Goal: Task Accomplishment & Management: Manage account settings

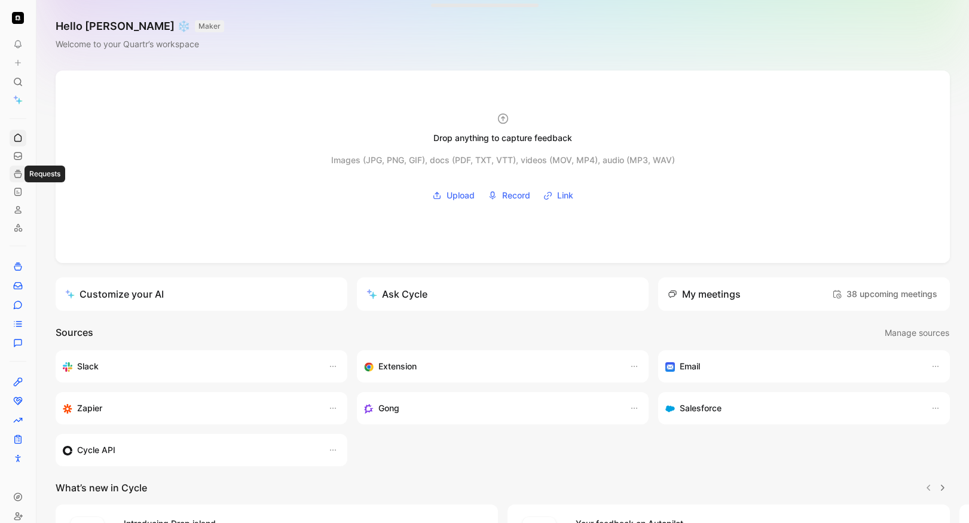
click at [19, 170] on use at bounding box center [17, 173] width 7 height 7
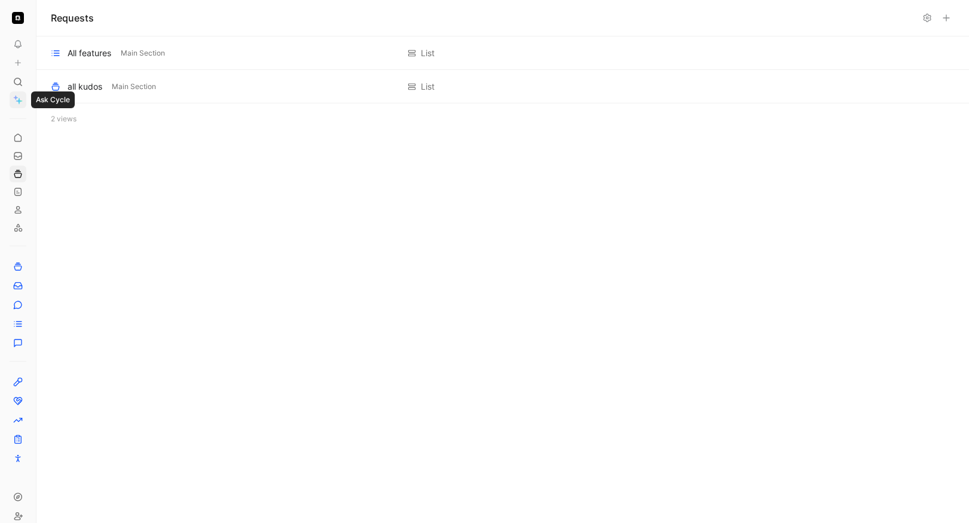
click at [18, 98] on icon at bounding box center [18, 100] width 10 height 10
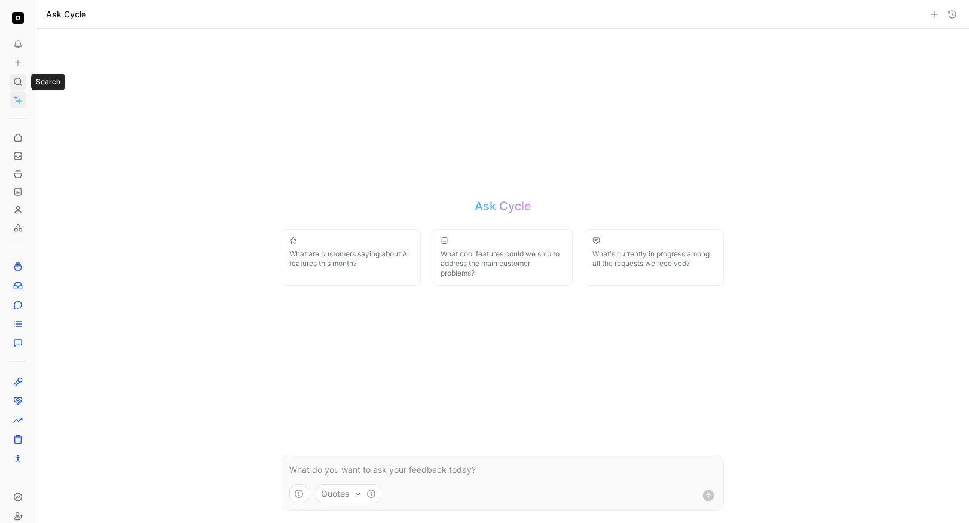
click at [19, 77] on icon at bounding box center [18, 82] width 10 height 10
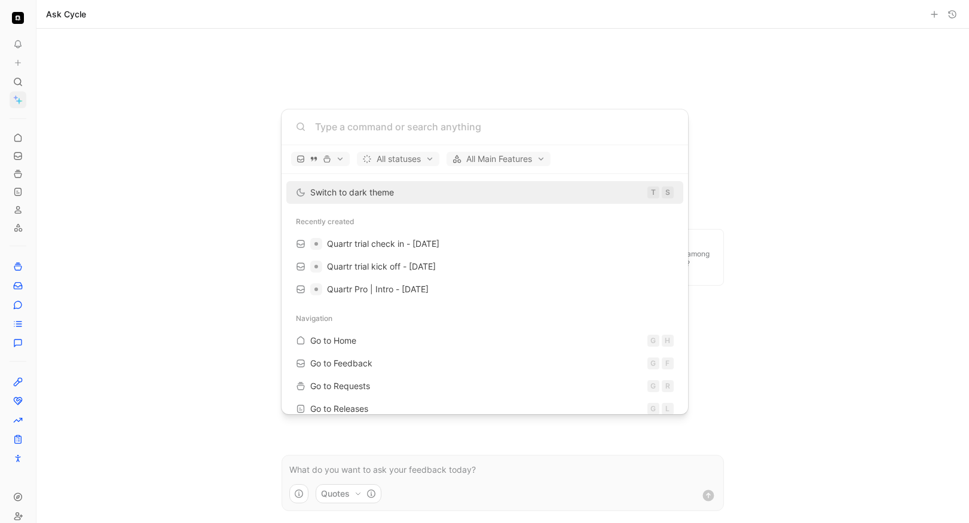
click at [17, 141] on body "To pick up a draggable item, press the space bar. While dragging, use the arrow…" at bounding box center [484, 261] width 969 height 523
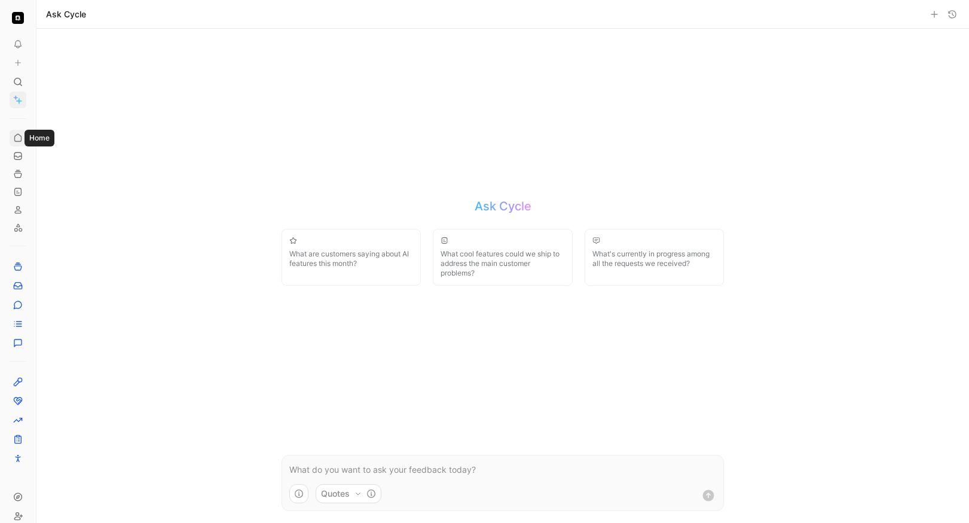
click at [17, 138] on icon at bounding box center [18, 138] width 10 height 10
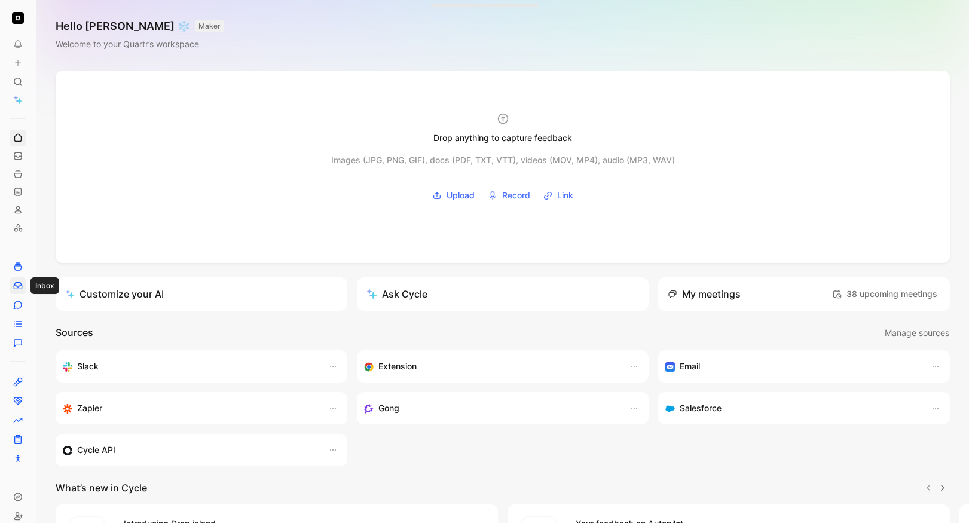
click at [16, 289] on icon at bounding box center [18, 286] width 10 height 10
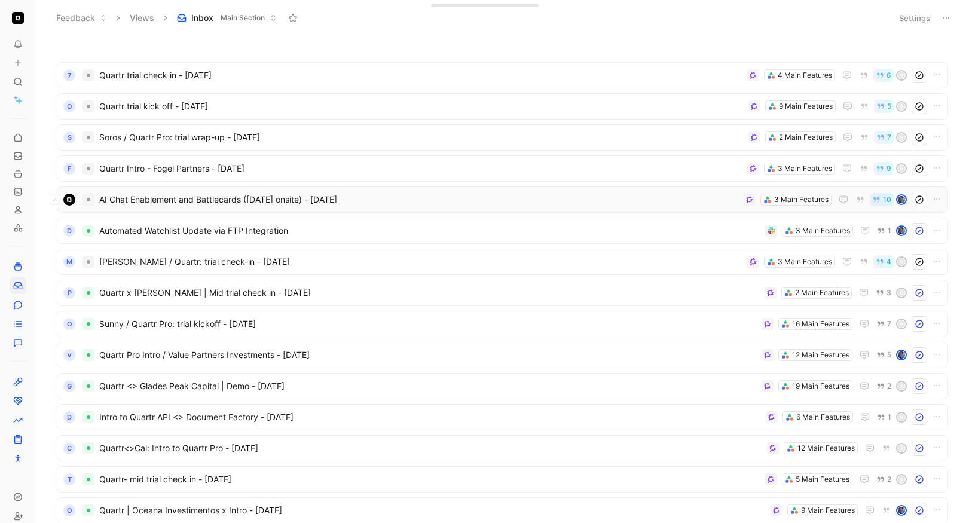
click at [434, 202] on span "AI Chat Enablement and Battlecards ([DATE] onsite) - [DATE]" at bounding box center [419, 200] width 640 height 14
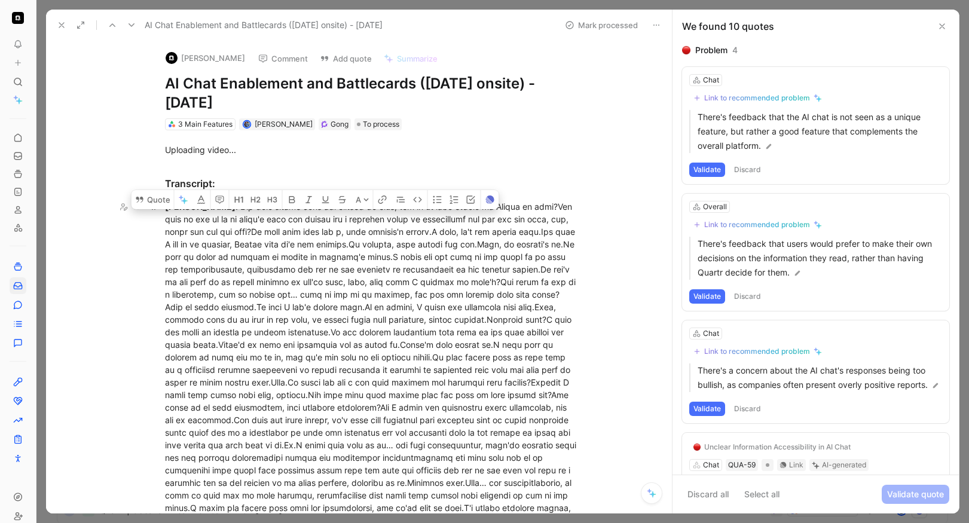
drag, startPoint x: 241, startPoint y: 219, endPoint x: 388, endPoint y: 224, distance: 147.2
click at [388, 224] on div "[PERSON_NAME]" at bounding box center [372, 376] width 414 height 352
click at [223, 255] on div "[PERSON_NAME]" at bounding box center [372, 376] width 414 height 352
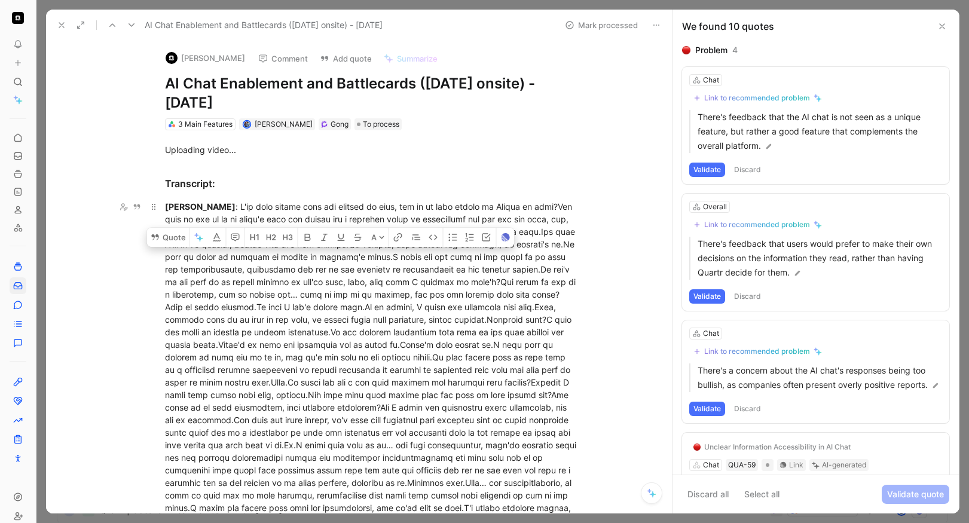
drag, startPoint x: 217, startPoint y: 256, endPoint x: 440, endPoint y: 268, distance: 222.8
click at [440, 268] on div "[PERSON_NAME]" at bounding box center [372, 376] width 414 height 352
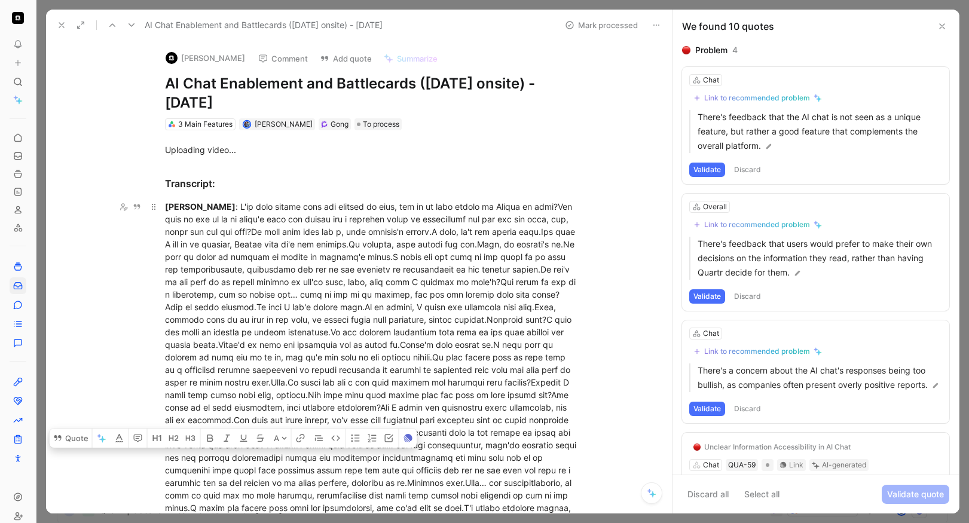
drag, startPoint x: 199, startPoint y: 458, endPoint x: 267, endPoint y: 457, distance: 67.6
click at [267, 457] on div "[PERSON_NAME]" at bounding box center [372, 376] width 414 height 352
click at [267, 456] on div "[PERSON_NAME]" at bounding box center [372, 376] width 414 height 352
drag, startPoint x: 231, startPoint y: 468, endPoint x: 378, endPoint y: 471, distance: 147.2
click at [378, 471] on div "[PERSON_NAME]" at bounding box center [372, 376] width 414 height 352
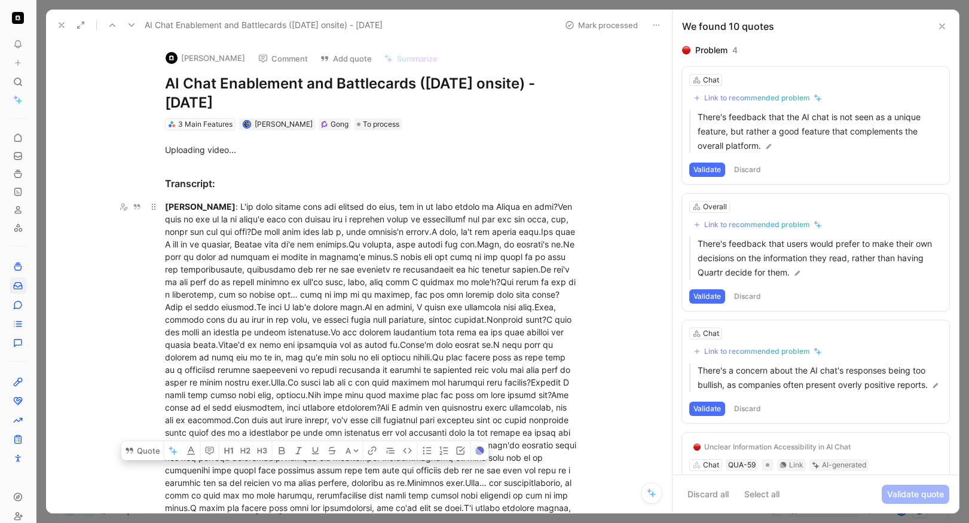
click at [400, 480] on div "[PERSON_NAME]" at bounding box center [372, 376] width 414 height 352
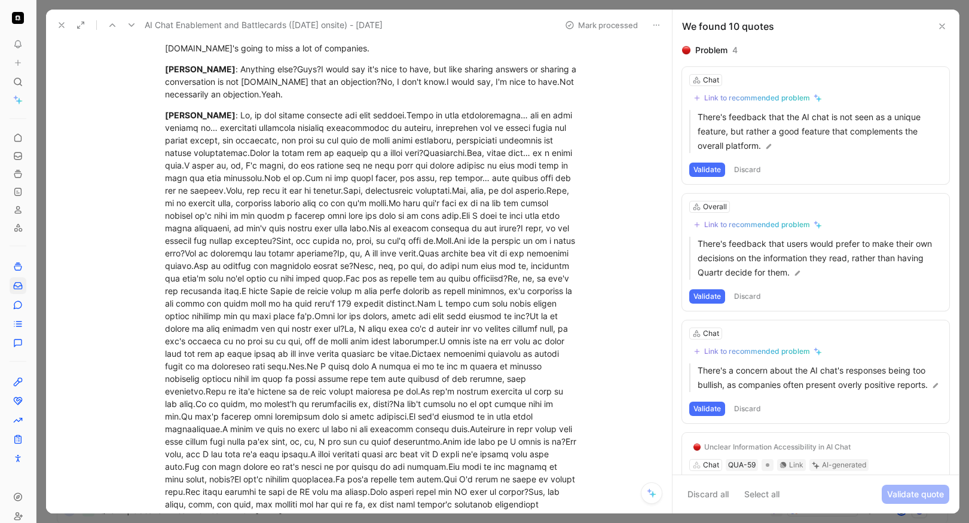
scroll to position [629, 0]
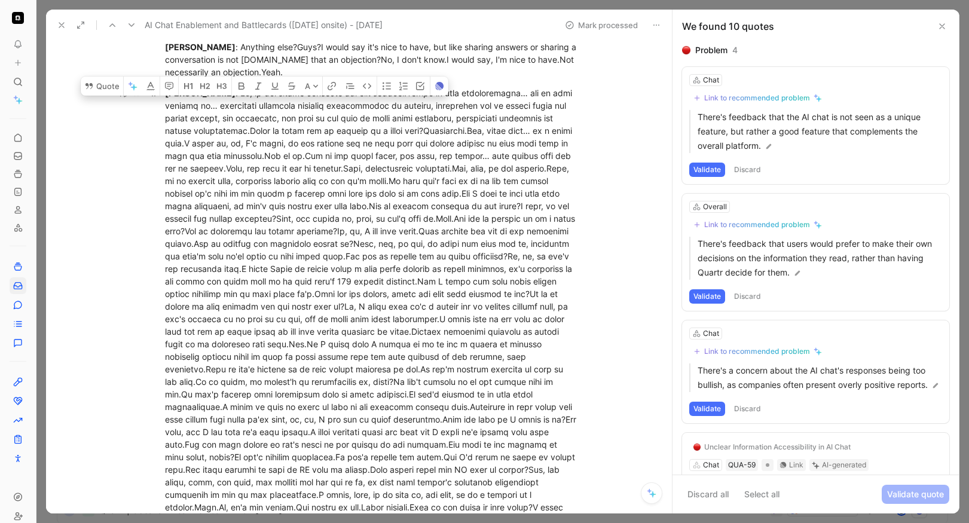
drag, startPoint x: 233, startPoint y: 104, endPoint x: 298, endPoint y: 106, distance: 65.8
click at [298, 106] on div "[PERSON_NAME]" at bounding box center [372, 432] width 414 height 691
click at [292, 116] on div "[PERSON_NAME]" at bounding box center [372, 432] width 414 height 691
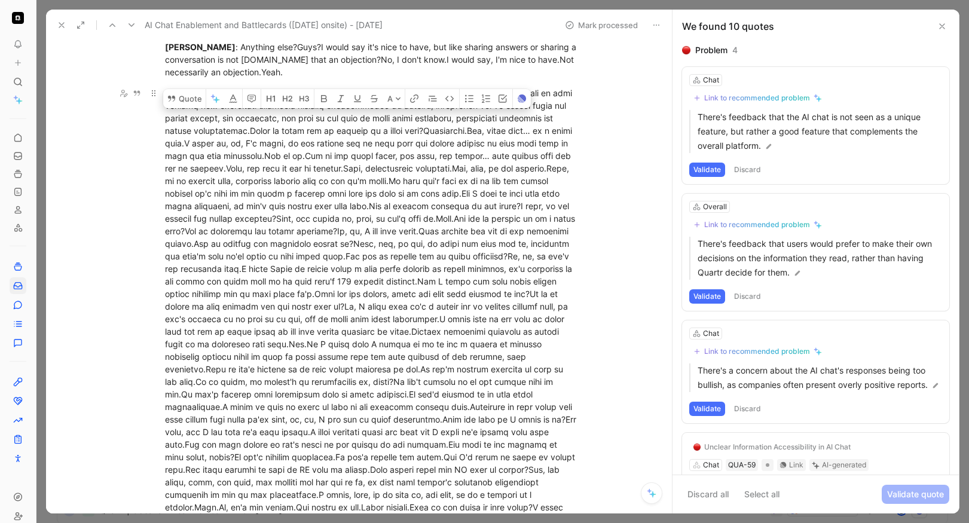
drag, startPoint x: 331, startPoint y: 119, endPoint x: 365, endPoint y: 118, distance: 33.5
click at [365, 118] on div "[PERSON_NAME]" at bounding box center [372, 432] width 414 height 691
click at [364, 118] on div "[PERSON_NAME]" at bounding box center [372, 432] width 414 height 691
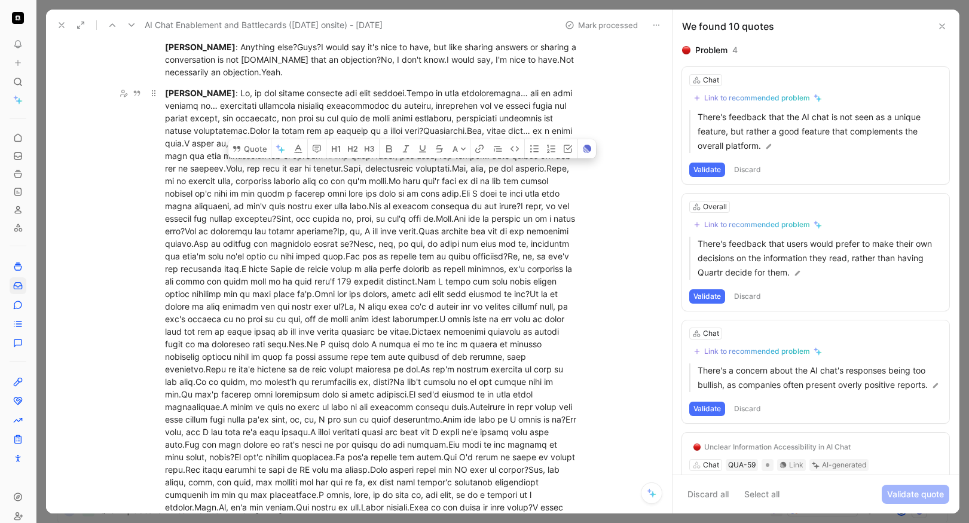
drag, startPoint x: 408, startPoint y: 165, endPoint x: 417, endPoint y: 170, distance: 10.2
click at [417, 170] on div "[PERSON_NAME]" at bounding box center [372, 432] width 414 height 691
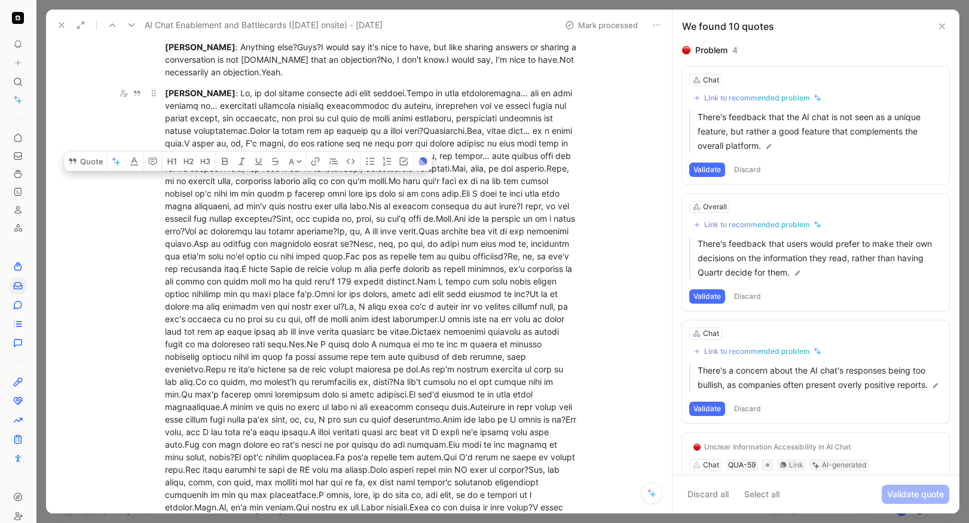
drag, startPoint x: 230, startPoint y: 181, endPoint x: 264, endPoint y: 180, distance: 33.5
click at [264, 180] on div "[PERSON_NAME]" at bounding box center [372, 432] width 414 height 691
click at [263, 180] on div "[PERSON_NAME]" at bounding box center [372, 432] width 414 height 691
drag, startPoint x: 212, startPoint y: 457, endPoint x: 310, endPoint y: 465, distance: 97.8
click at [310, 465] on div "[PERSON_NAME]" at bounding box center [372, 432] width 414 height 691
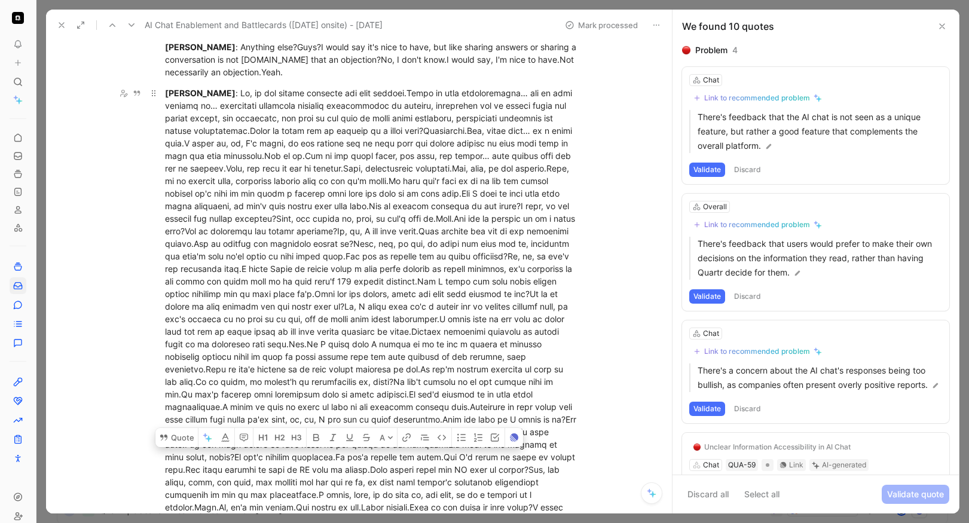
drag, startPoint x: 313, startPoint y: 456, endPoint x: 365, endPoint y: 462, distance: 52.4
click at [365, 462] on div "[PERSON_NAME]" at bounding box center [372, 432] width 414 height 691
click at [379, 461] on div "[PERSON_NAME]" at bounding box center [372, 432] width 414 height 691
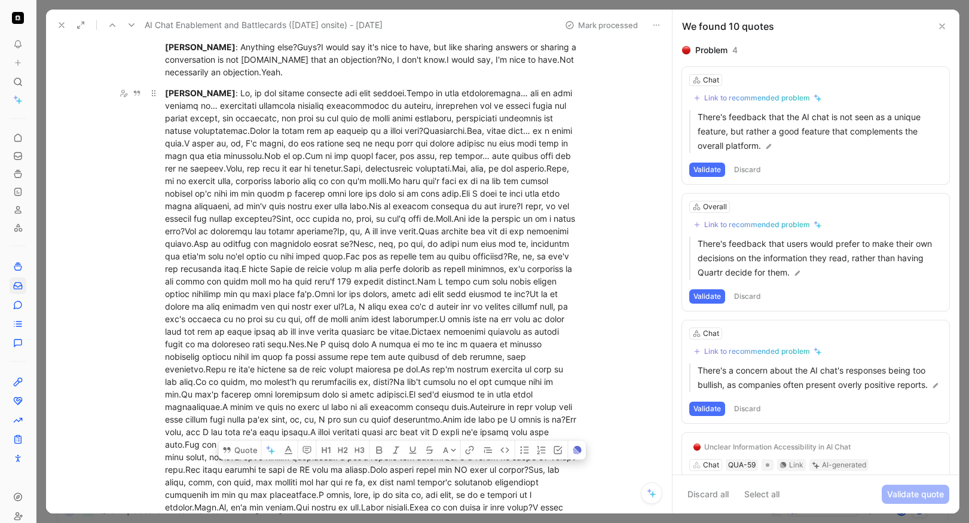
drag, startPoint x: 359, startPoint y: 469, endPoint x: 441, endPoint y: 469, distance: 81.3
click at [441, 469] on div "[PERSON_NAME]" at bounding box center [372, 432] width 414 height 691
click at [248, 483] on div "[PERSON_NAME]" at bounding box center [372, 432] width 414 height 691
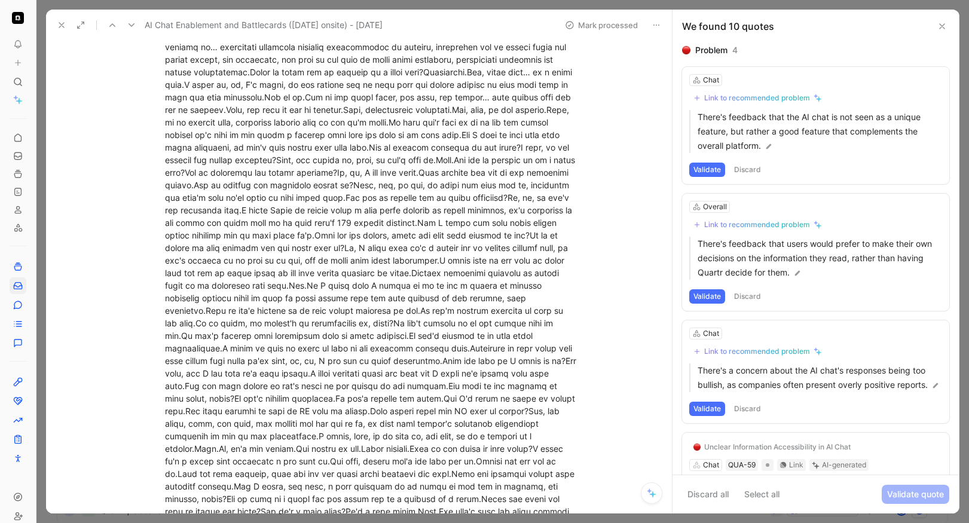
scroll to position [689, 0]
drag, startPoint x: 401, startPoint y: 434, endPoint x: 449, endPoint y: 435, distance: 48.5
click at [449, 435] on div "[PERSON_NAME]" at bounding box center [372, 371] width 414 height 691
click at [447, 435] on div "[PERSON_NAME]" at bounding box center [372, 371] width 414 height 691
drag, startPoint x: 192, startPoint y: 446, endPoint x: 275, endPoint y: 446, distance: 83.1
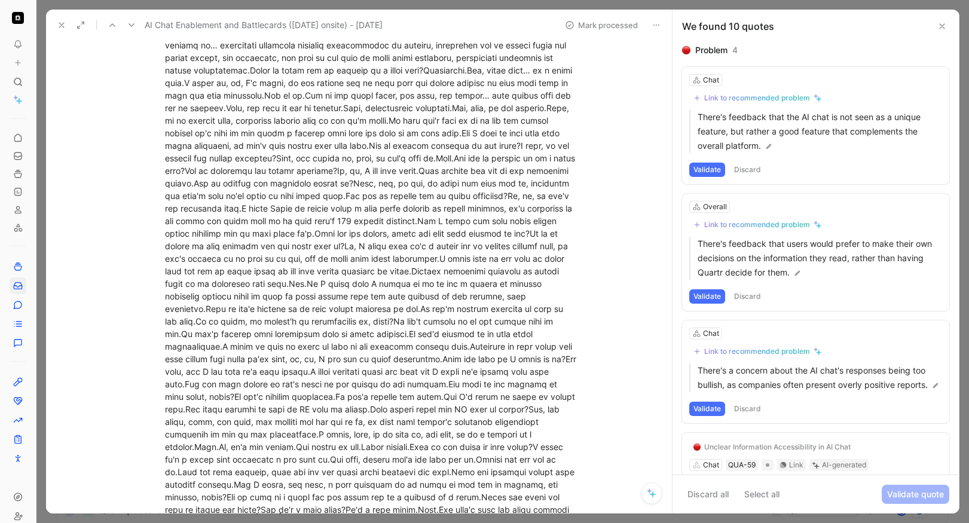
click at [275, 446] on div "[PERSON_NAME]" at bounding box center [372, 371] width 414 height 691
click at [313, 447] on div "[PERSON_NAME]" at bounding box center [372, 371] width 414 height 691
drag, startPoint x: 260, startPoint y: 459, endPoint x: 316, endPoint y: 459, distance: 56.2
click at [316, 459] on div "[PERSON_NAME]" at bounding box center [372, 371] width 414 height 691
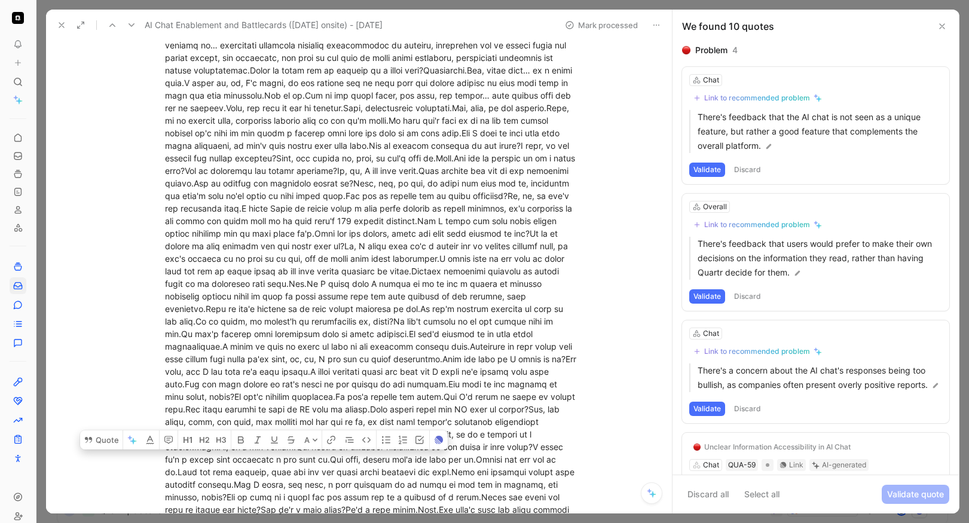
click at [294, 459] on div "[PERSON_NAME]" at bounding box center [372, 371] width 414 height 691
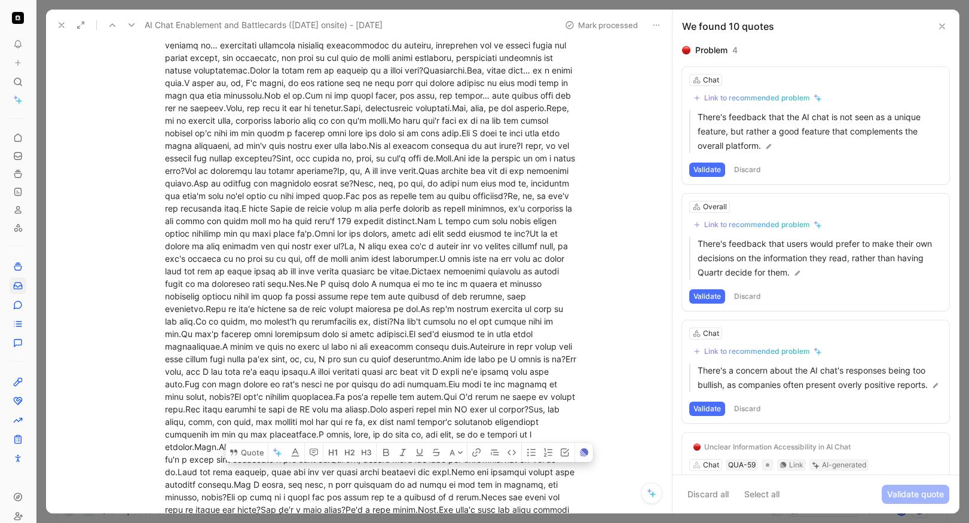
click at [413, 469] on div "[PERSON_NAME]" at bounding box center [372, 371] width 414 height 691
drag, startPoint x: 193, startPoint y: 483, endPoint x: 270, endPoint y: 484, distance: 77.2
click at [270, 484] on div "[PERSON_NAME]" at bounding box center [372, 371] width 414 height 691
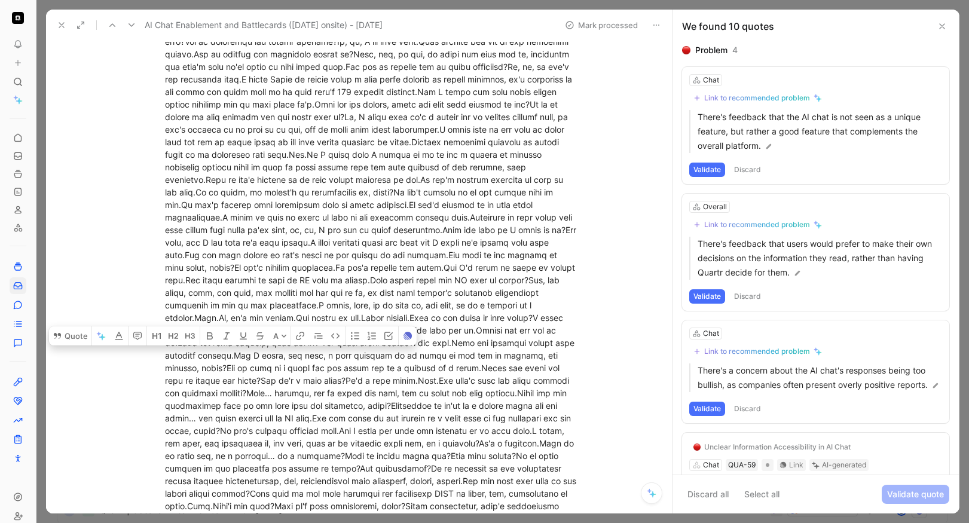
scroll to position [928, 0]
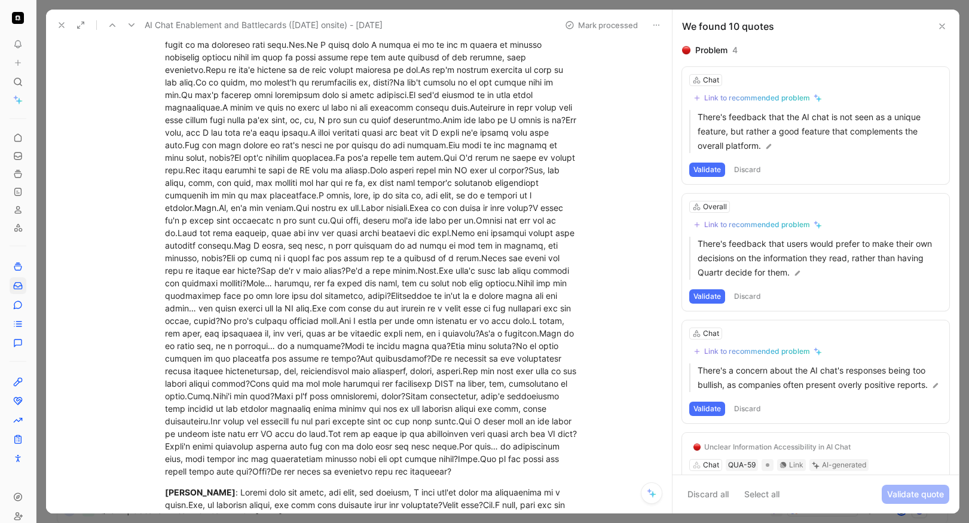
click at [393, 257] on div "[PERSON_NAME]" at bounding box center [372, 132] width 414 height 691
drag, startPoint x: 203, startPoint y: 447, endPoint x: 350, endPoint y: 446, distance: 147.1
click at [350, 446] on div "[PERSON_NAME]" at bounding box center [372, 132] width 414 height 691
click at [266, 458] on div "[PERSON_NAME]" at bounding box center [372, 132] width 414 height 691
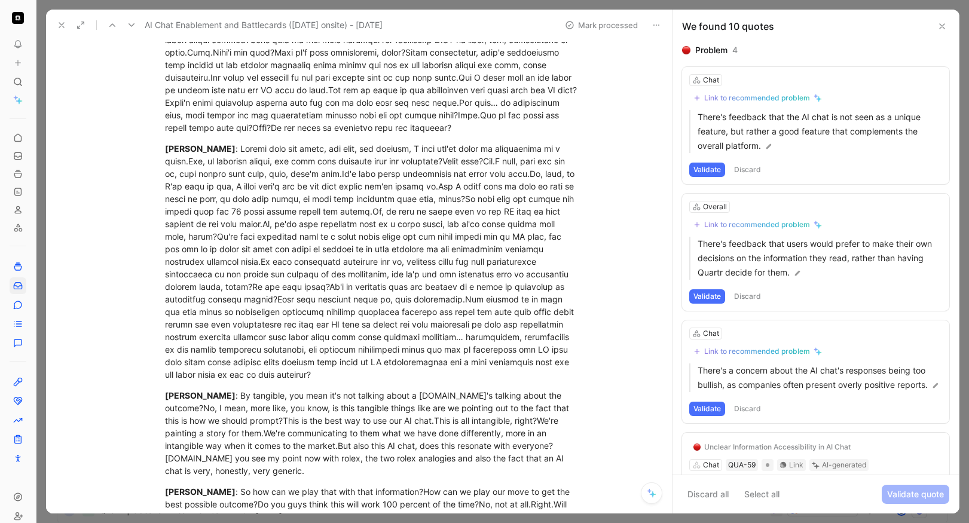
scroll to position [1282, 0]
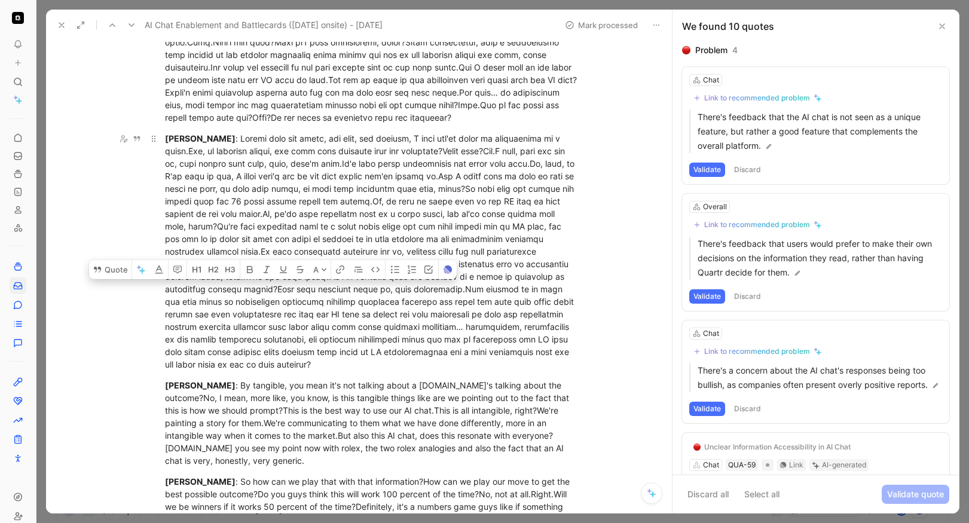
drag, startPoint x: 278, startPoint y: 289, endPoint x: 446, endPoint y: 363, distance: 183.7
click at [446, 363] on div "[PERSON_NAME]" at bounding box center [372, 251] width 414 height 239
click at [286, 388] on div "[PERSON_NAME] : By tangible, you mean it's not talking about a [DOMAIN_NAME]'s …" at bounding box center [372, 423] width 414 height 88
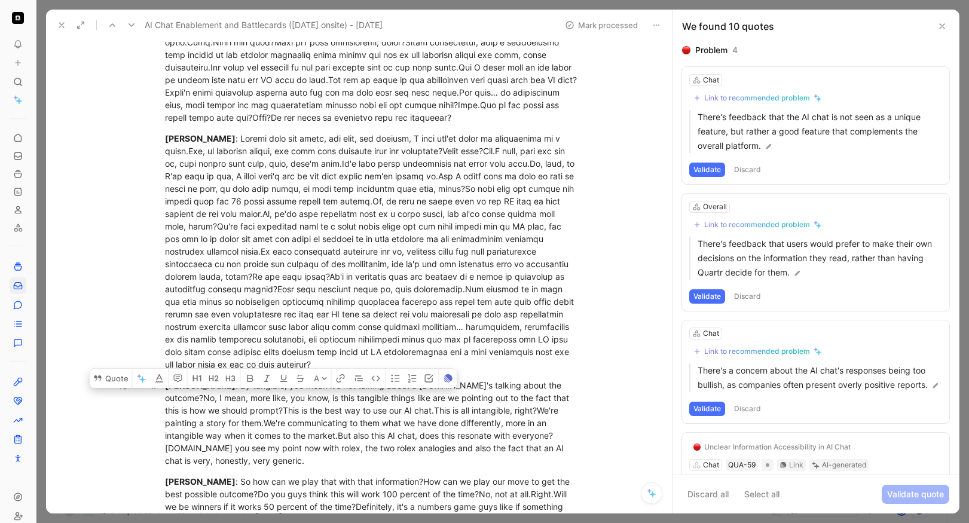
drag, startPoint x: 245, startPoint y: 398, endPoint x: 300, endPoint y: 402, distance: 54.6
click at [300, 402] on div "[PERSON_NAME] : By tangible, you mean it's not talking about a [DOMAIN_NAME]'s …" at bounding box center [372, 423] width 414 height 88
click at [299, 401] on div "[PERSON_NAME] : By tangible, you mean it's not talking about a [DOMAIN_NAME]'s …" at bounding box center [372, 423] width 414 height 88
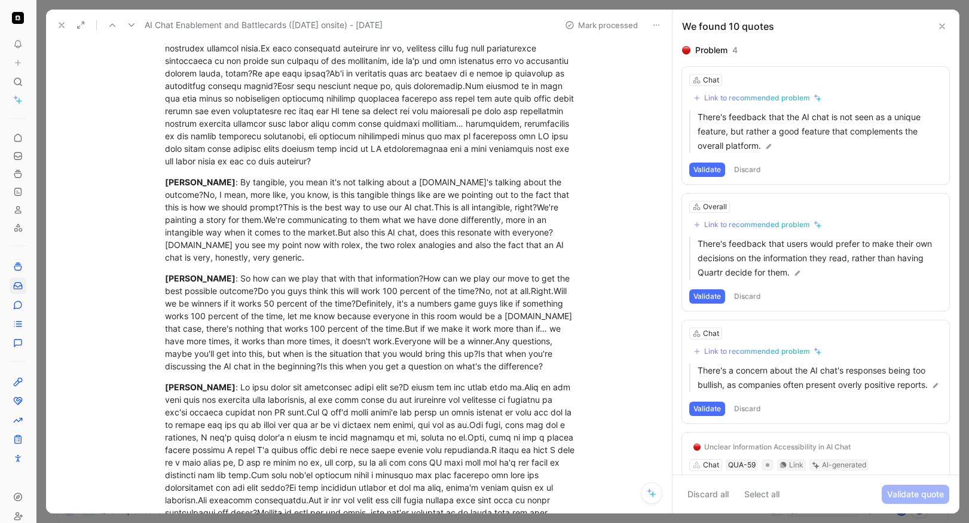
scroll to position [1489, 0]
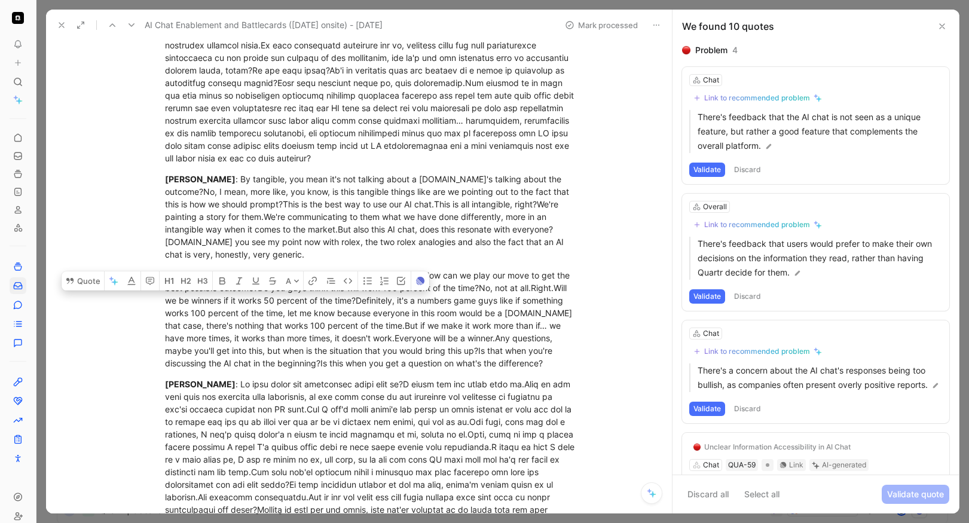
drag, startPoint x: 186, startPoint y: 300, endPoint x: 304, endPoint y: 300, distance: 117.8
click at [304, 300] on div "[PERSON_NAME] : So how can we play that with that information?How can we play o…" at bounding box center [372, 319] width 414 height 100
click at [315, 298] on div "[PERSON_NAME] : So how can we play that with that information?How can we play o…" at bounding box center [372, 319] width 414 height 100
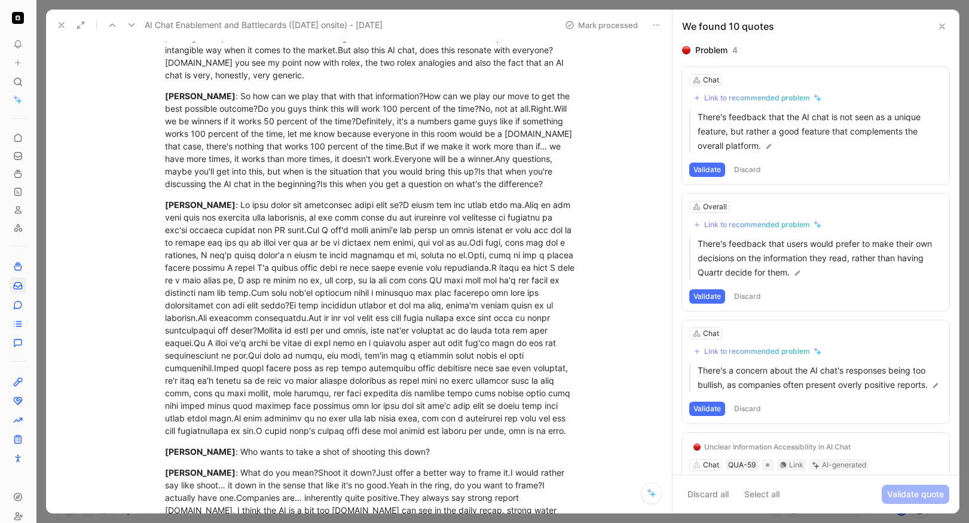
scroll to position [1690, 0]
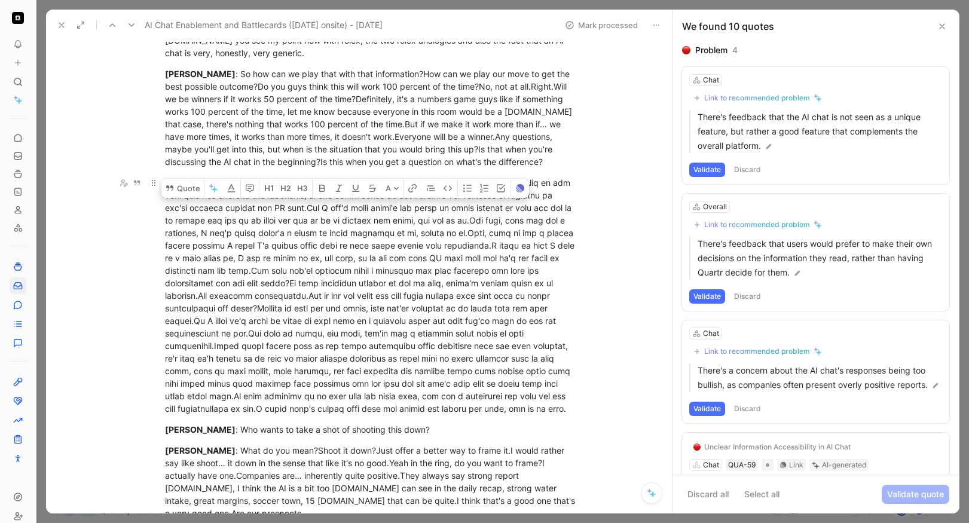
drag, startPoint x: 307, startPoint y: 205, endPoint x: 380, endPoint y: 215, distance: 74.3
click at [380, 215] on div "[PERSON_NAME]" at bounding box center [372, 295] width 414 height 239
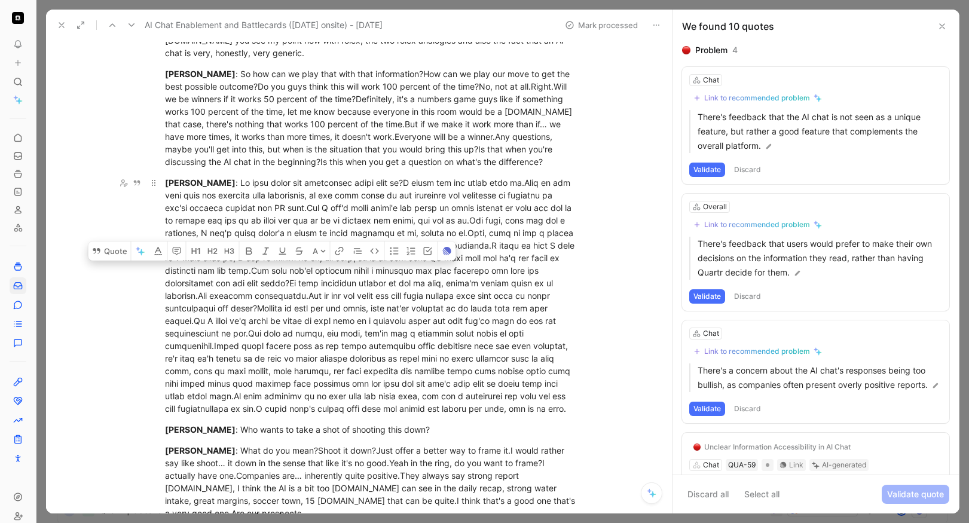
drag, startPoint x: 254, startPoint y: 271, endPoint x: 292, endPoint y: 278, distance: 39.5
click at [292, 278] on div "[PERSON_NAME]" at bounding box center [372, 295] width 414 height 239
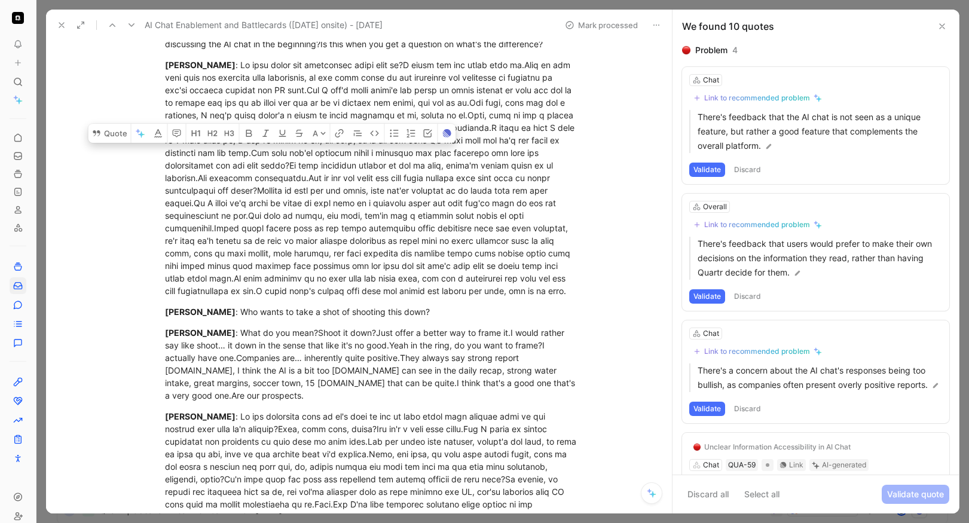
scroll to position [1813, 0]
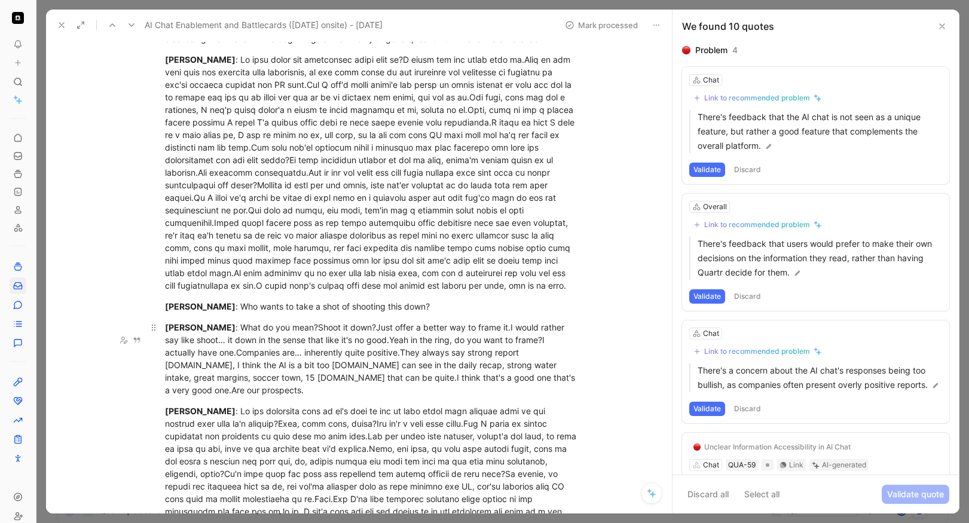
click at [222, 362] on div "[PERSON_NAME] : What do you mean?Shoot it down?Just offer a better way to frame…" at bounding box center [372, 358] width 414 height 75
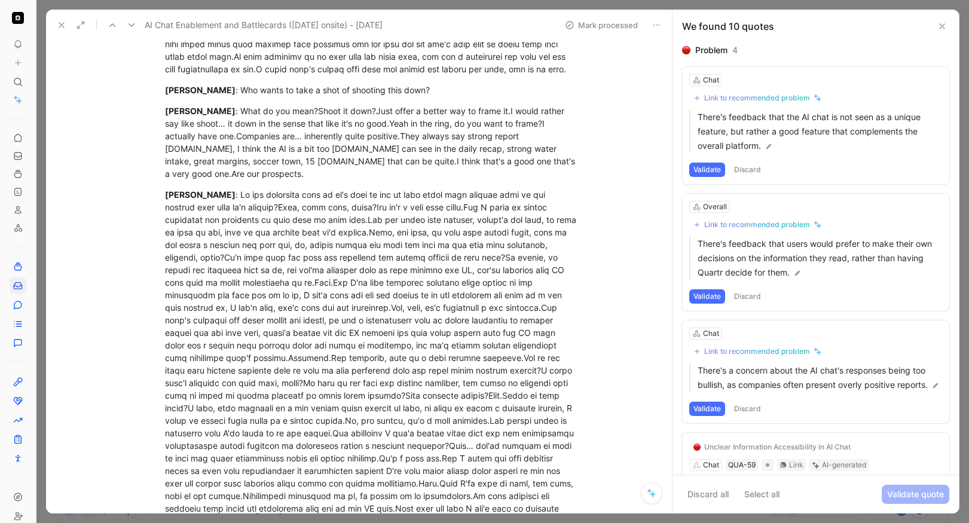
scroll to position [2035, 0]
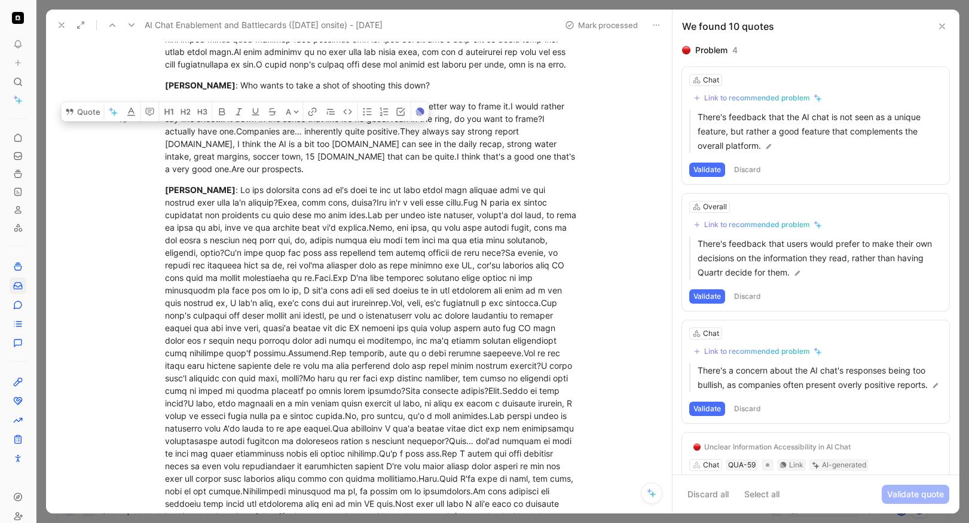
drag, startPoint x: 242, startPoint y: 129, endPoint x: 265, endPoint y: 132, distance: 23.5
click at [265, 132] on div "[PERSON_NAME] : What do you mean?Shoot it down?Just offer a better way to frame…" at bounding box center [372, 137] width 414 height 75
click at [264, 132] on div "[PERSON_NAME] : What do you mean?Shoot it down?Just offer a better way to frame…" at bounding box center [372, 137] width 414 height 75
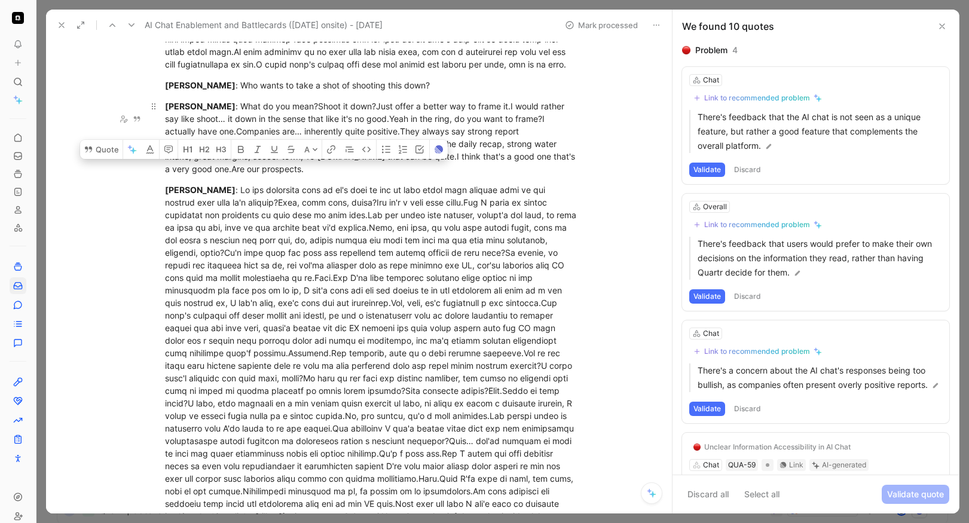
drag, startPoint x: 228, startPoint y: 168, endPoint x: 298, endPoint y: 170, distance: 70.0
click at [298, 170] on div "[PERSON_NAME] : What do you mean?Shoot it down?Just offer a better way to frame…" at bounding box center [372, 137] width 414 height 75
click at [323, 170] on div "[PERSON_NAME] : What do you mean?Shoot it down?Just offer a better way to frame…" at bounding box center [372, 137] width 414 height 75
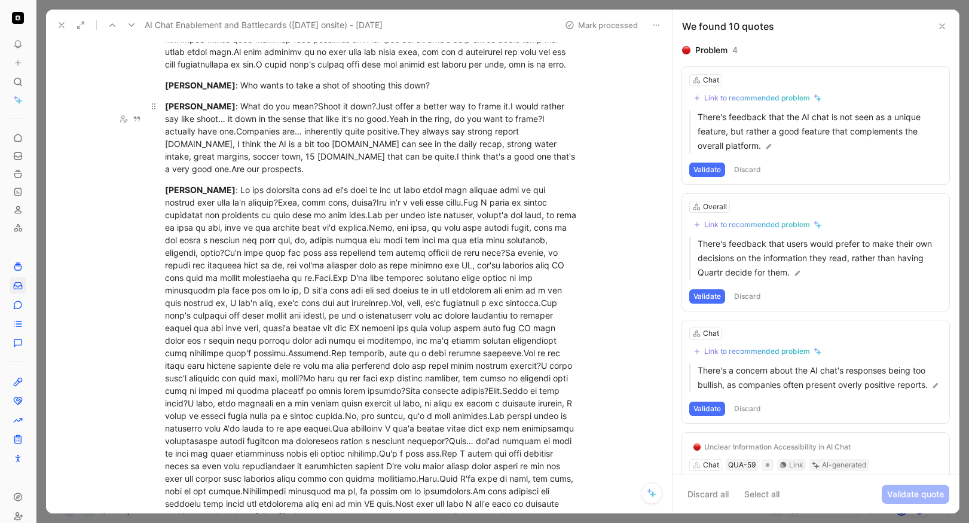
drag, startPoint x: 188, startPoint y: 168, endPoint x: 233, endPoint y: 169, distance: 45.5
click at [233, 169] on div "[PERSON_NAME] : What do you mean?Shoot it down?Just offer a better way to frame…" at bounding box center [372, 137] width 414 height 75
click at [295, 169] on div "[PERSON_NAME] : What do you mean?Shoot it down?Just offer a better way to frame…" at bounding box center [372, 137] width 414 height 75
drag, startPoint x: 252, startPoint y: 265, endPoint x: 272, endPoint y: 276, distance: 23.0
click at [272, 276] on div "[PERSON_NAME]" at bounding box center [372, 454] width 414 height 540
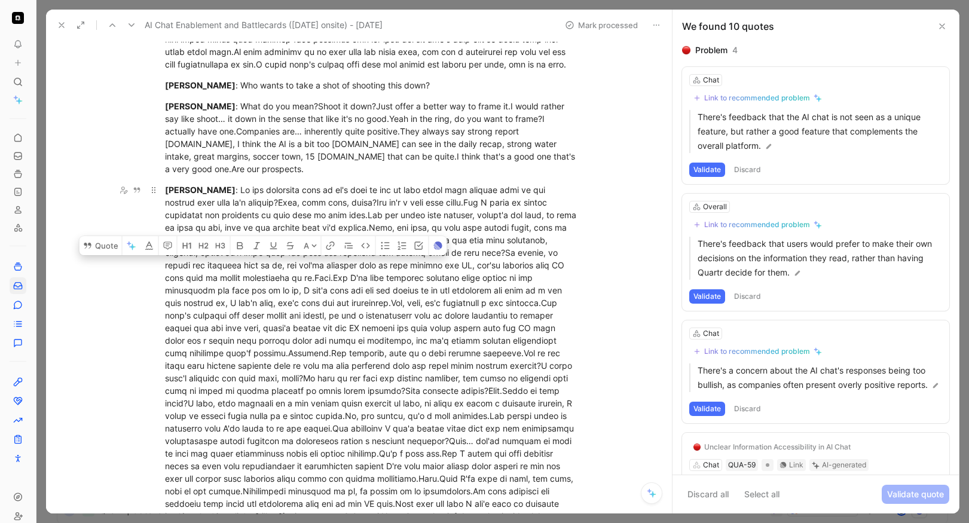
click at [273, 276] on div "[PERSON_NAME]" at bounding box center [372, 454] width 414 height 540
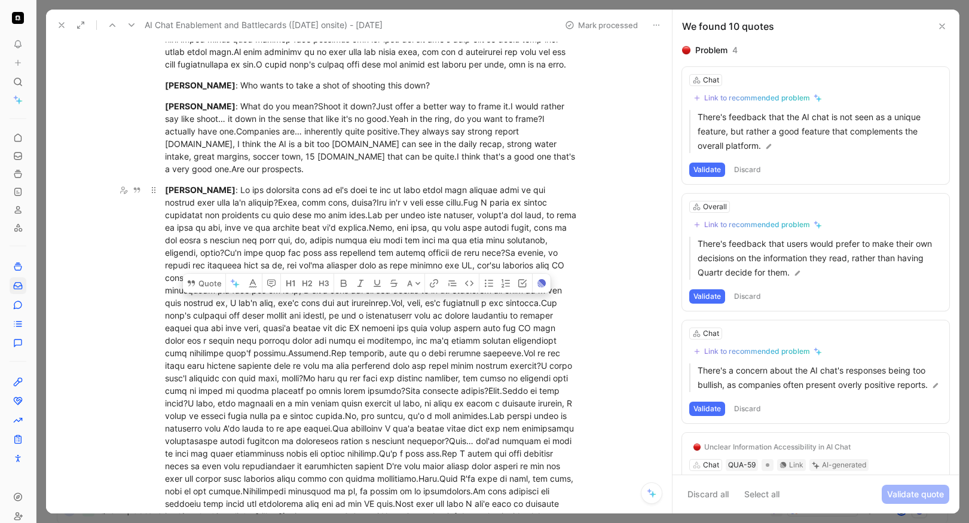
drag, startPoint x: 322, startPoint y: 303, endPoint x: 411, endPoint y: 310, distance: 88.8
click at [411, 310] on div "[PERSON_NAME]" at bounding box center [372, 454] width 414 height 540
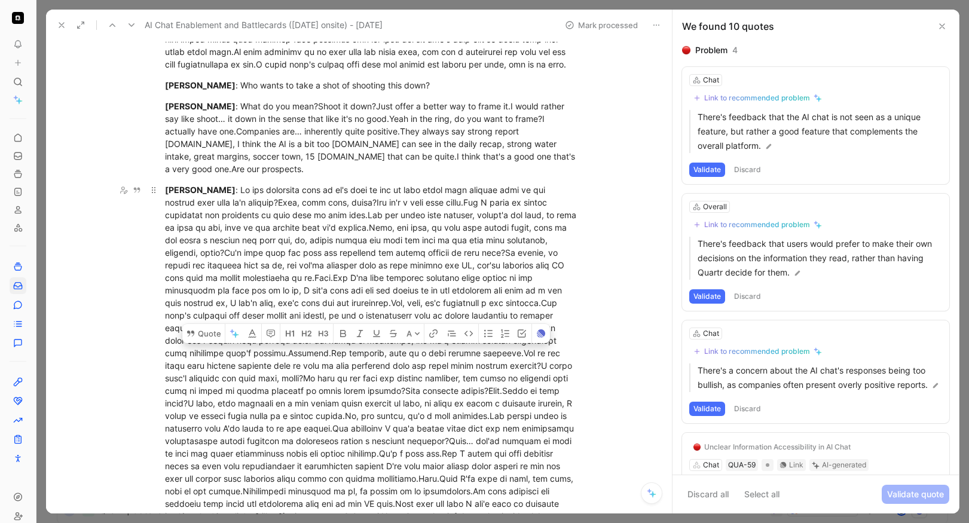
drag, startPoint x: 202, startPoint y: 352, endPoint x: 528, endPoint y: 385, distance: 327.7
click at [528, 385] on div "[PERSON_NAME]" at bounding box center [372, 454] width 414 height 540
click at [232, 404] on div "[PERSON_NAME]" at bounding box center [372, 454] width 414 height 540
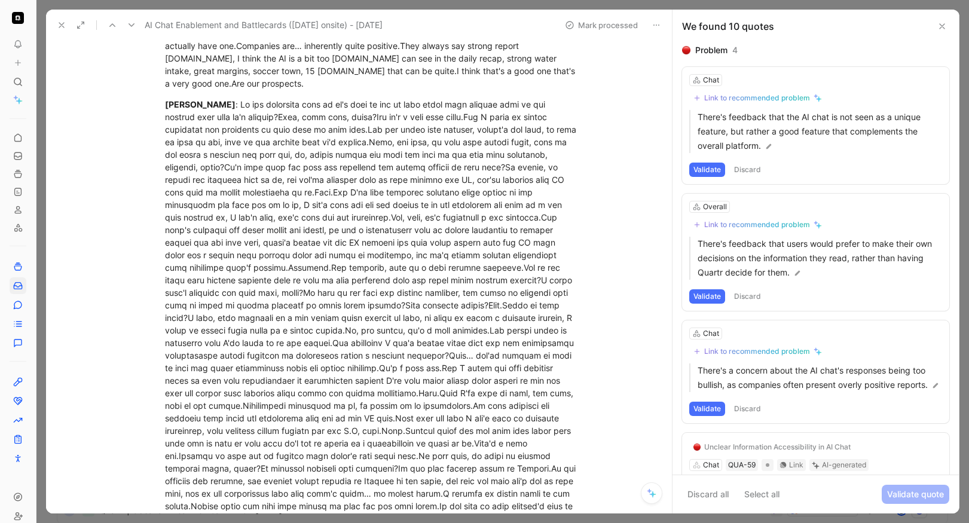
scroll to position [2153, 0]
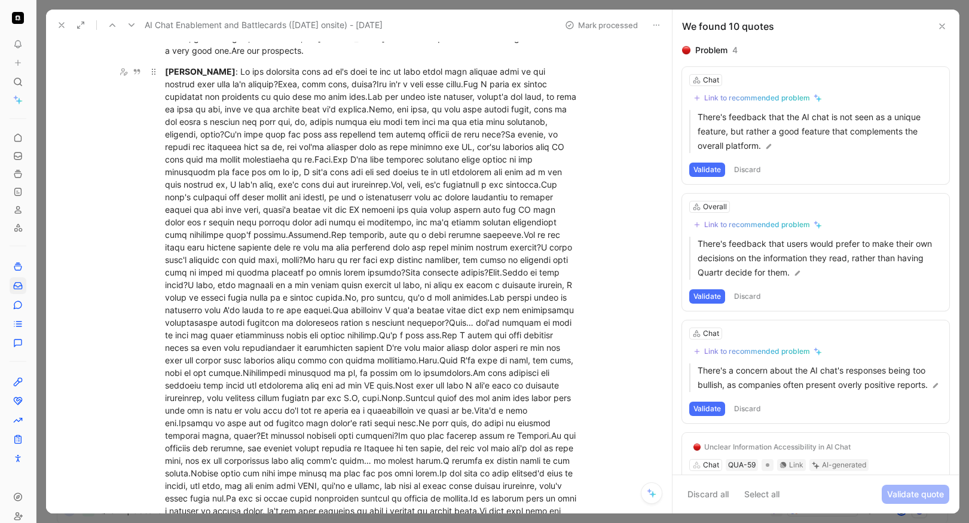
drag, startPoint x: 187, startPoint y: 421, endPoint x: 343, endPoint y: 423, distance: 155.5
click at [343, 423] on div "[PERSON_NAME]" at bounding box center [372, 335] width 414 height 540
click at [355, 424] on div "[PERSON_NAME]" at bounding box center [372, 335] width 414 height 540
drag, startPoint x: 225, startPoint y: 435, endPoint x: 355, endPoint y: 441, distance: 130.5
click at [355, 441] on div "[PERSON_NAME]" at bounding box center [372, 335] width 414 height 540
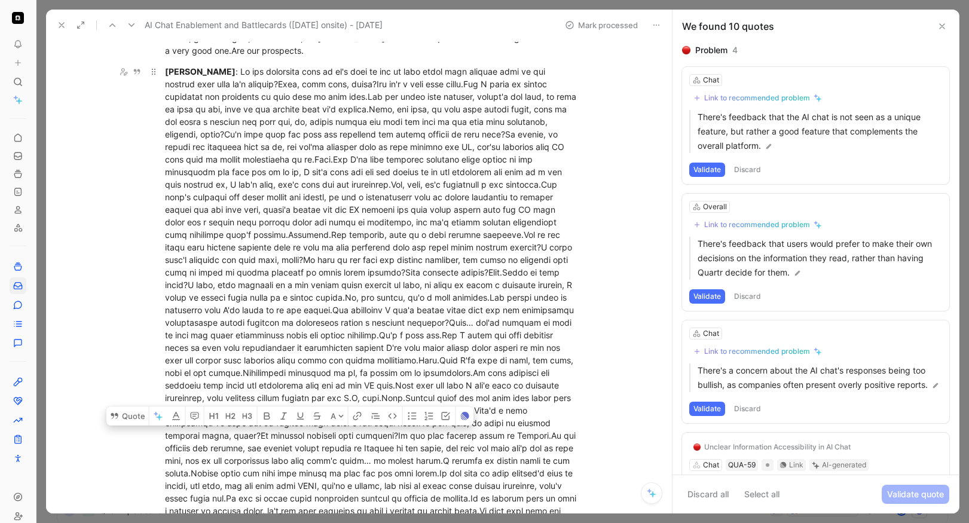
click at [393, 441] on div "[PERSON_NAME]" at bounding box center [372, 335] width 414 height 540
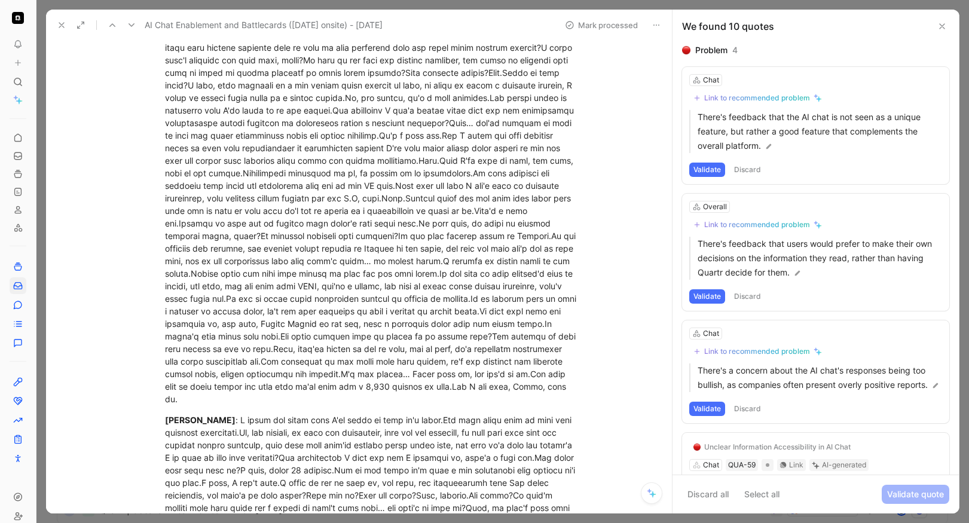
scroll to position [2392, 0]
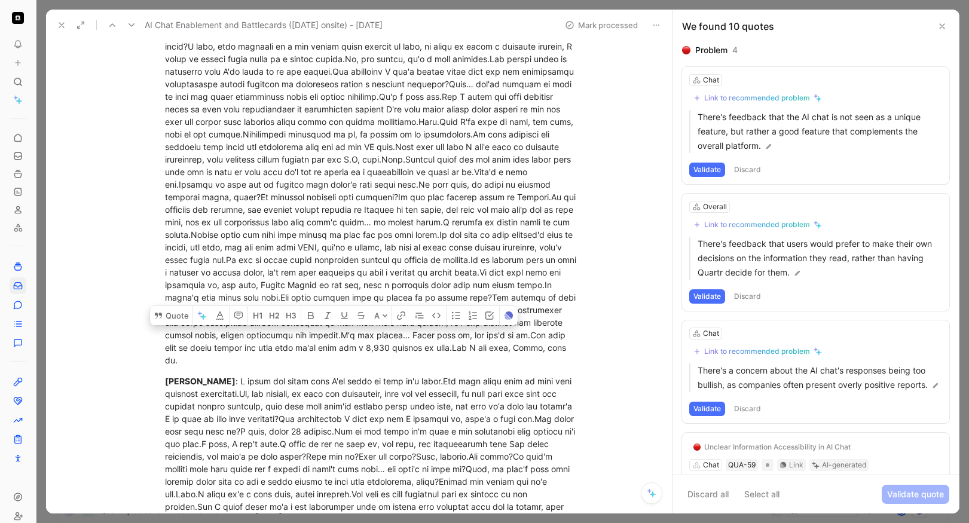
drag, startPoint x: 318, startPoint y: 335, endPoint x: 352, endPoint y: 337, distance: 34.8
click at [352, 337] on div "[PERSON_NAME]" at bounding box center [372, 97] width 414 height 540
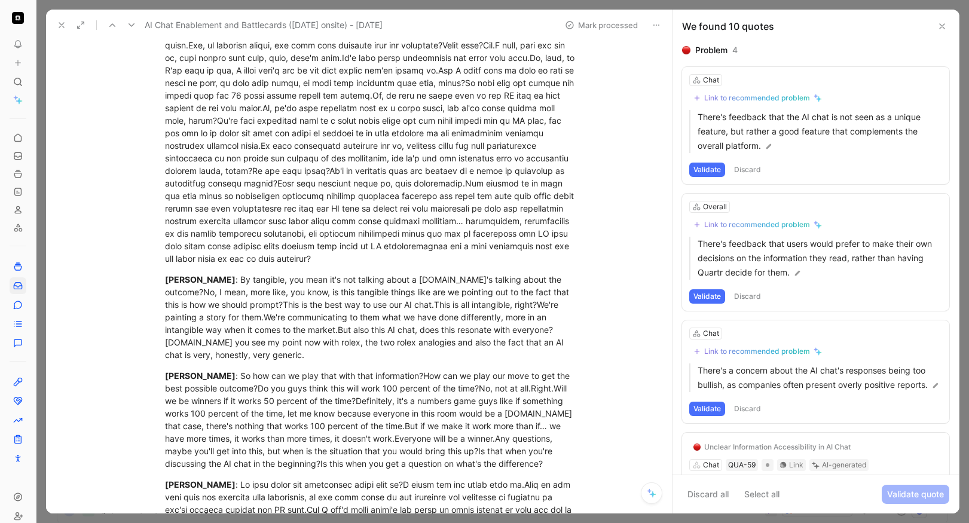
scroll to position [952, 0]
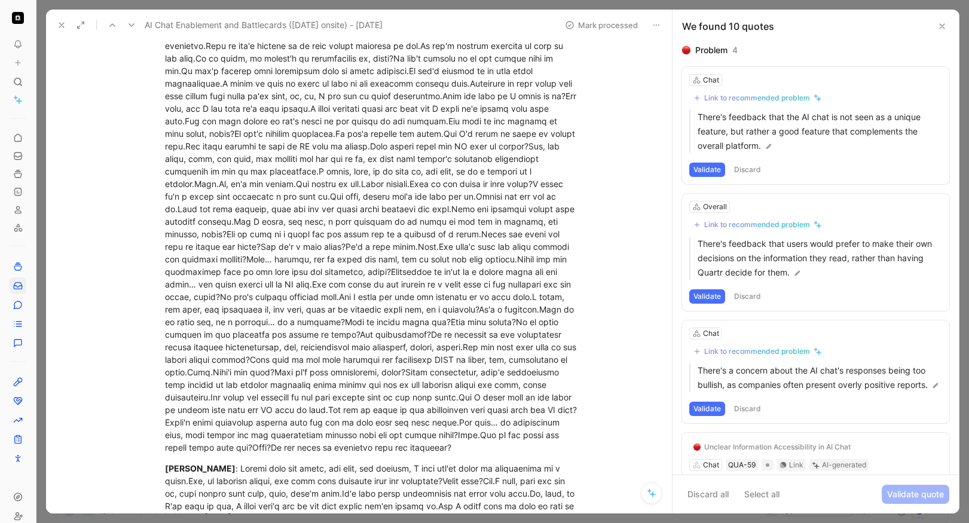
click at [64, 23] on icon at bounding box center [62, 25] width 10 height 10
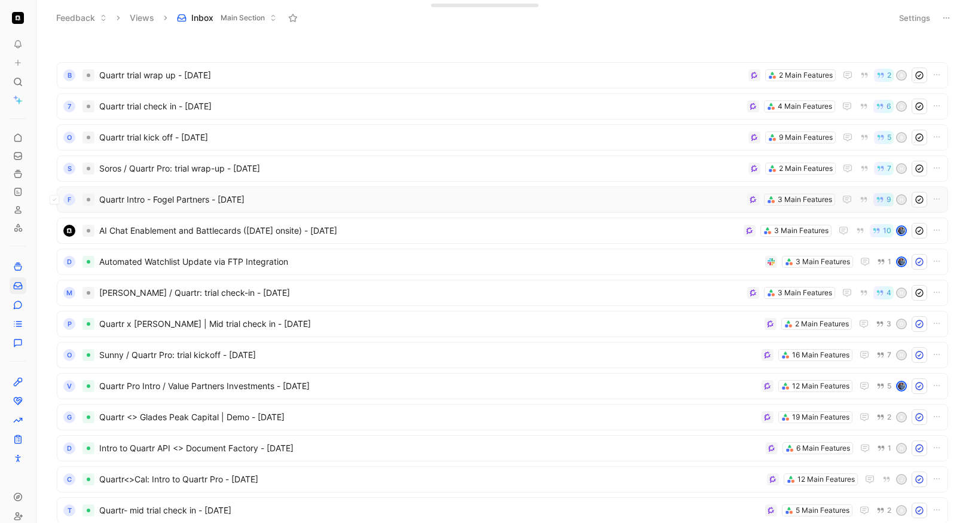
click at [373, 193] on span "Quartr Intro - Fogel Partners - [DATE]" at bounding box center [420, 200] width 643 height 14
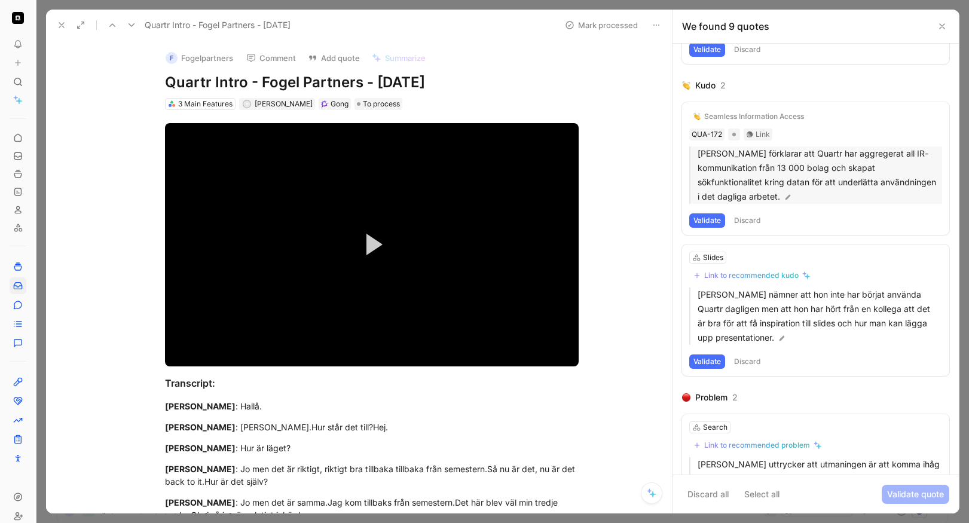
scroll to position [743, 0]
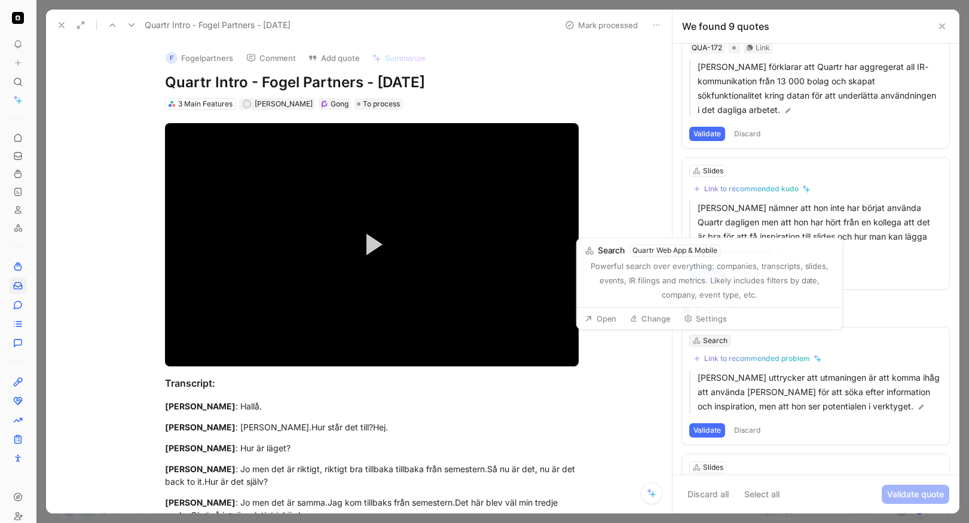
click at [660, 342] on div "Search" at bounding box center [715, 341] width 25 height 12
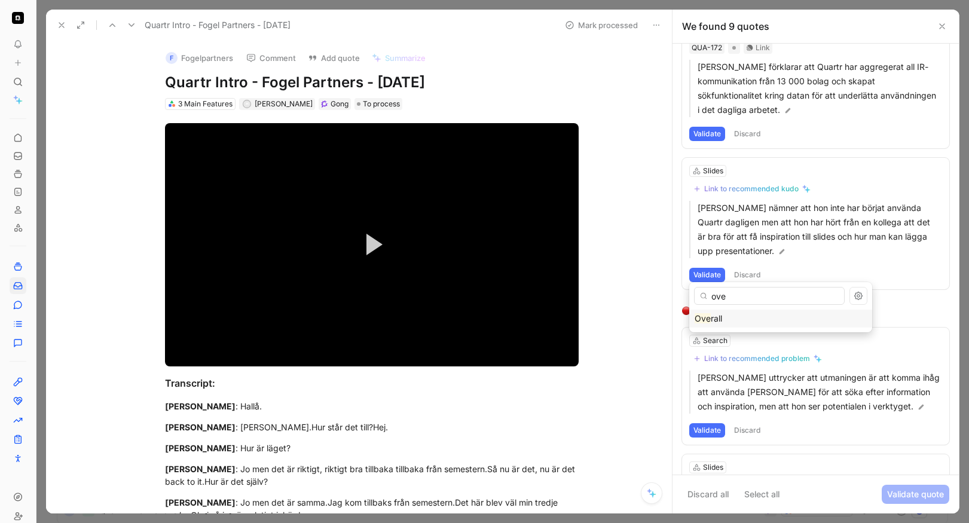
type input "ove"
click at [660, 313] on mark "Ove" at bounding box center [703, 318] width 16 height 10
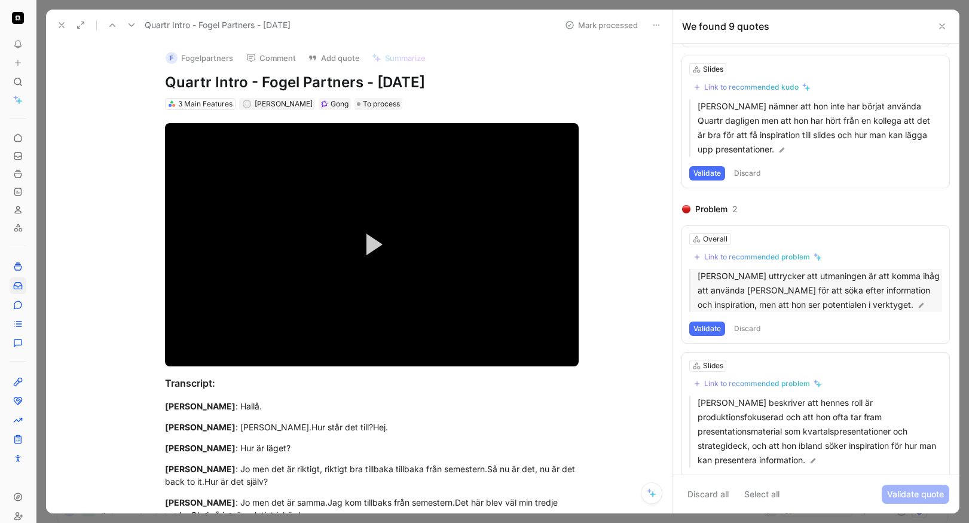
scroll to position [850, 0]
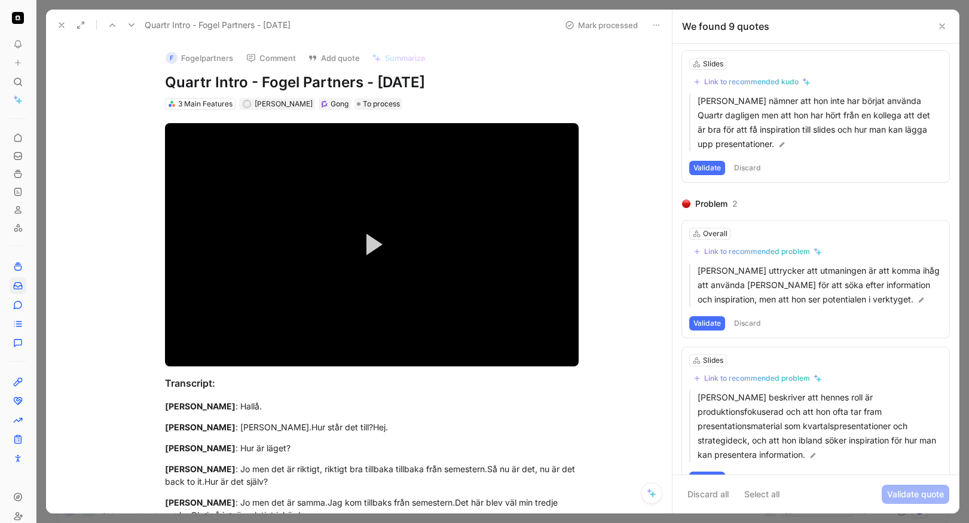
click at [660, 322] on button "Validate" at bounding box center [708, 323] width 36 height 14
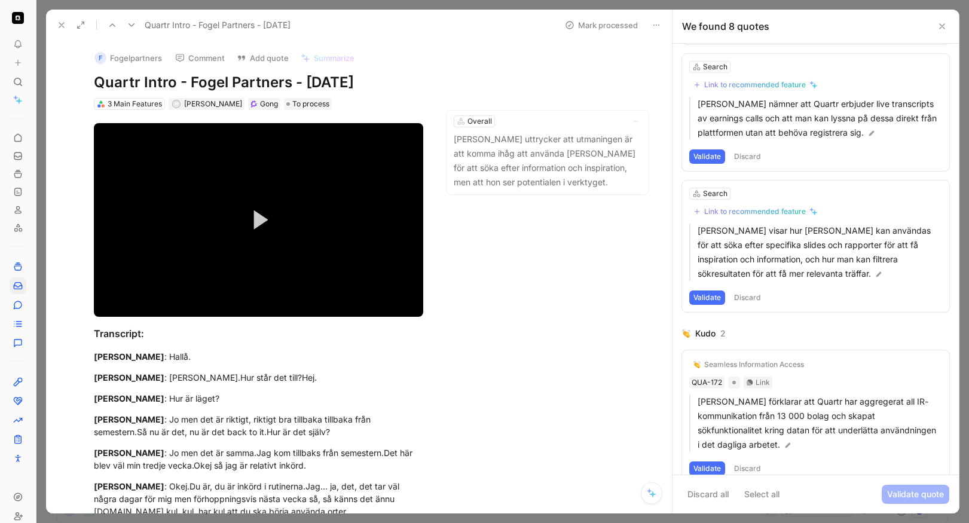
scroll to position [0, 0]
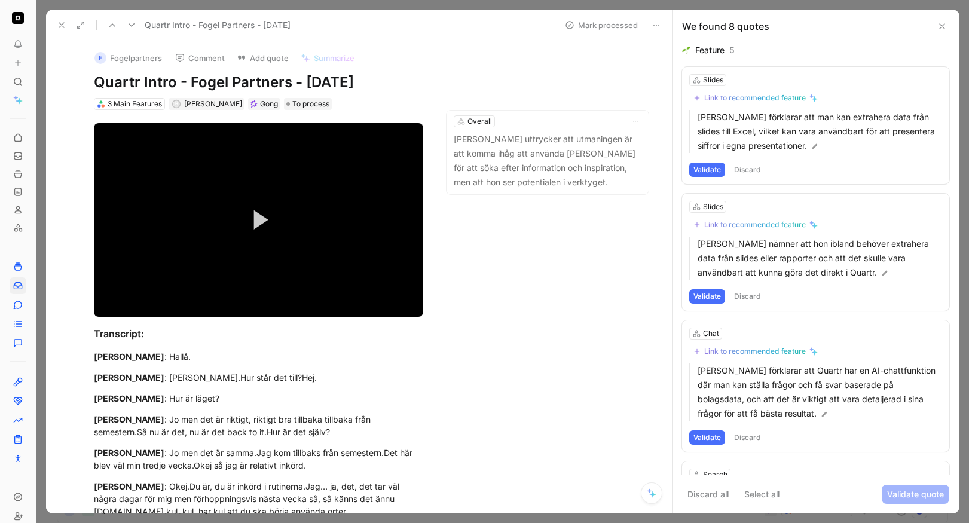
click at [660, 175] on button "Discard" at bounding box center [747, 170] width 35 height 14
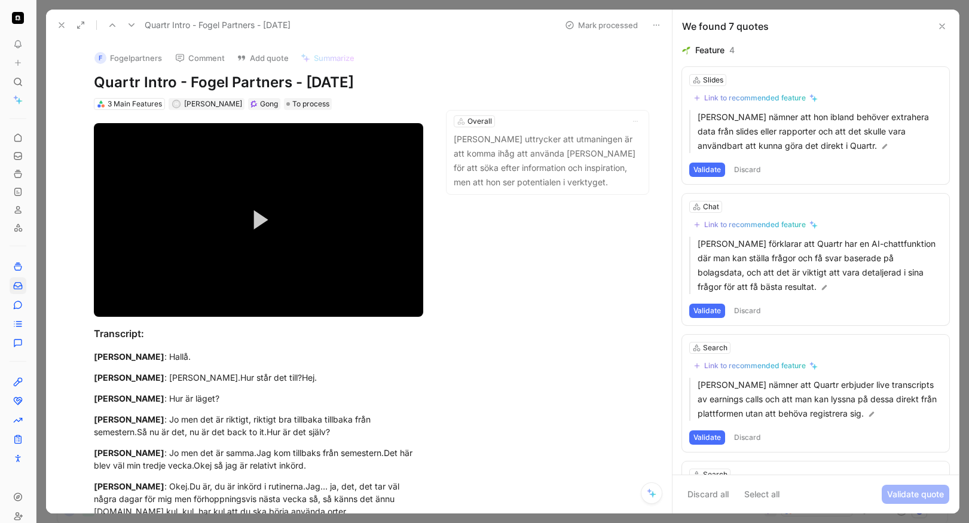
click at [660, 172] on button "Discard" at bounding box center [747, 170] width 35 height 14
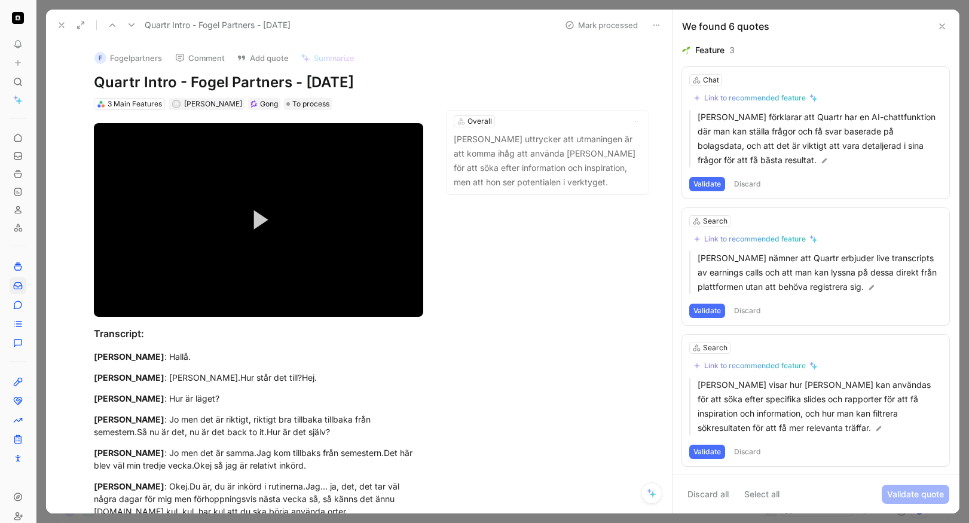
click at [660, 181] on button "Discard" at bounding box center [747, 184] width 35 height 14
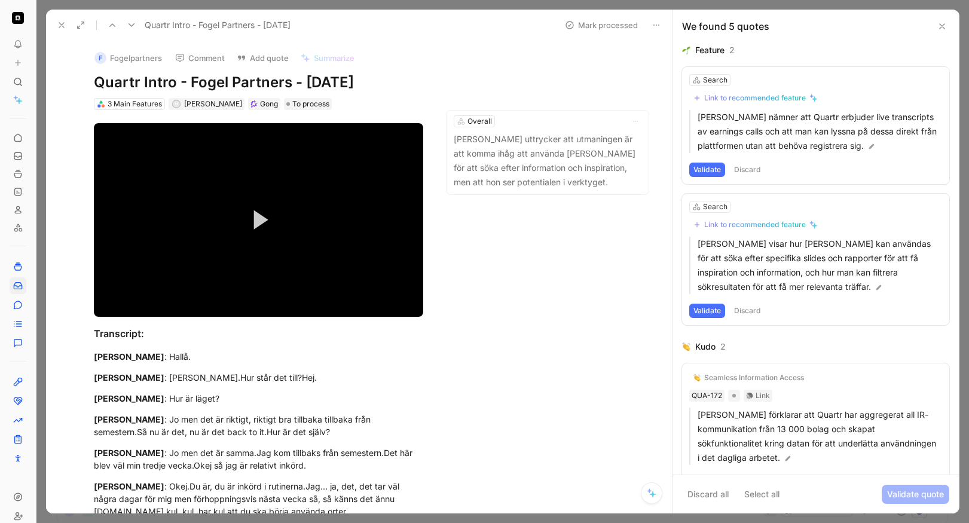
click at [660, 172] on button "Discard" at bounding box center [747, 170] width 35 height 14
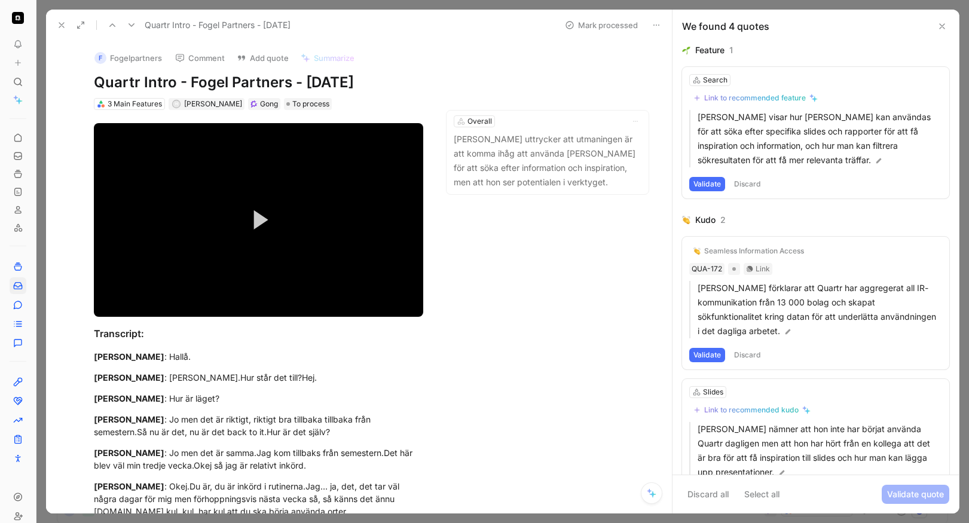
click at [660, 179] on button "Discard" at bounding box center [747, 184] width 35 height 14
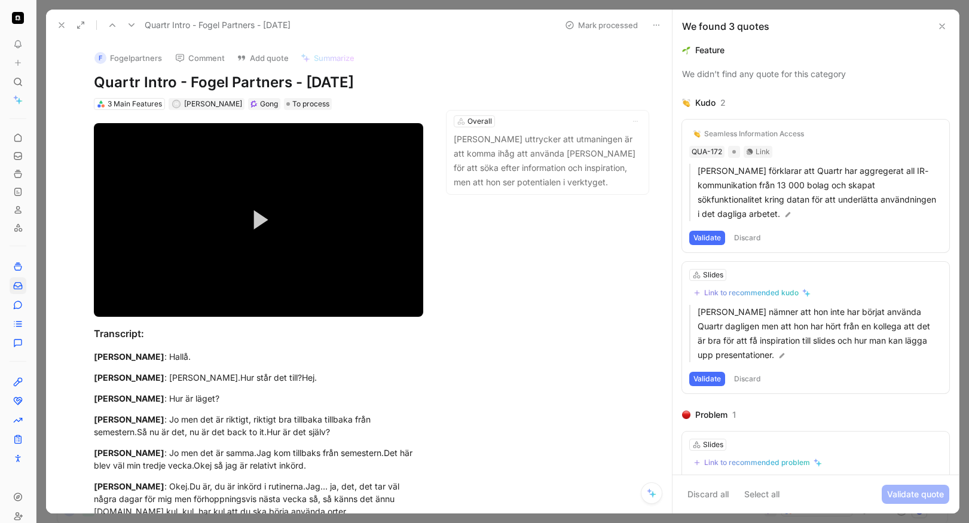
click at [660, 237] on button "Discard" at bounding box center [747, 238] width 35 height 14
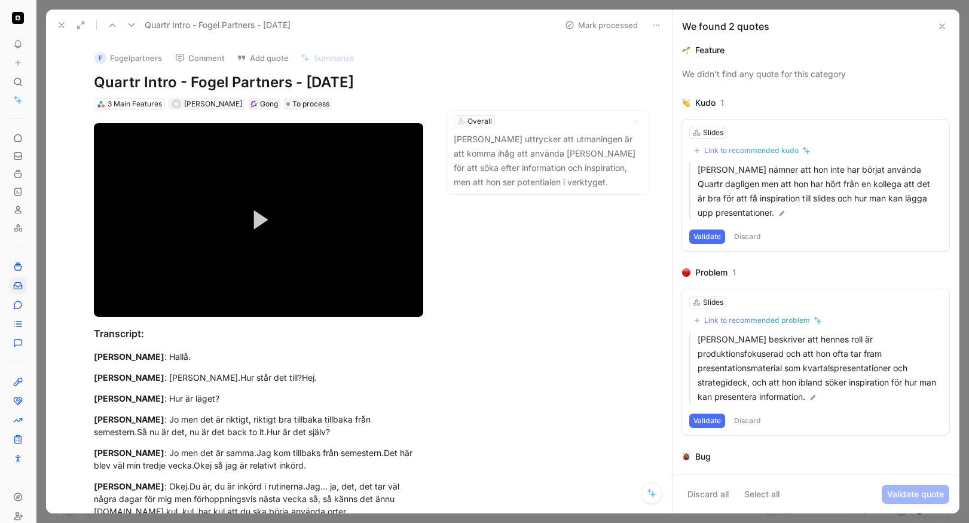
click at [660, 235] on button "Discard" at bounding box center [747, 237] width 35 height 14
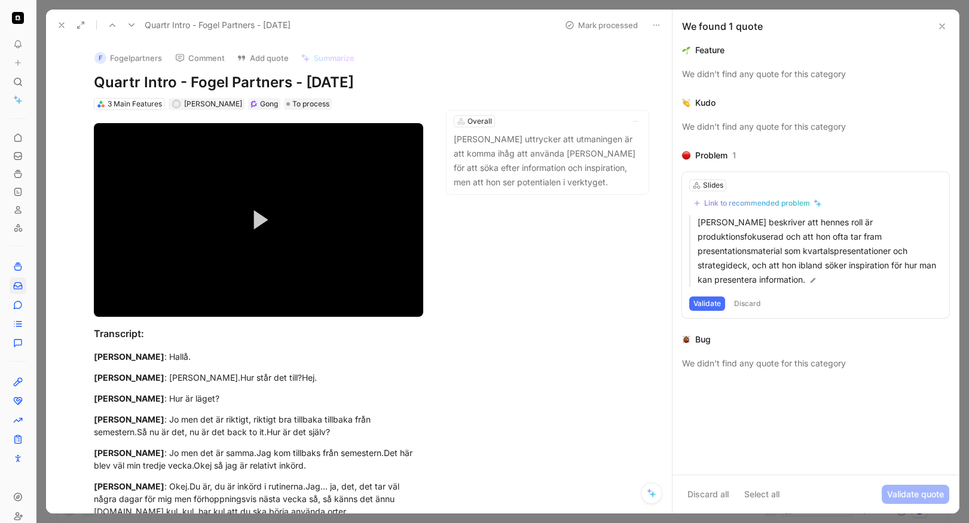
click at [660, 297] on button "Discard" at bounding box center [747, 304] width 35 height 14
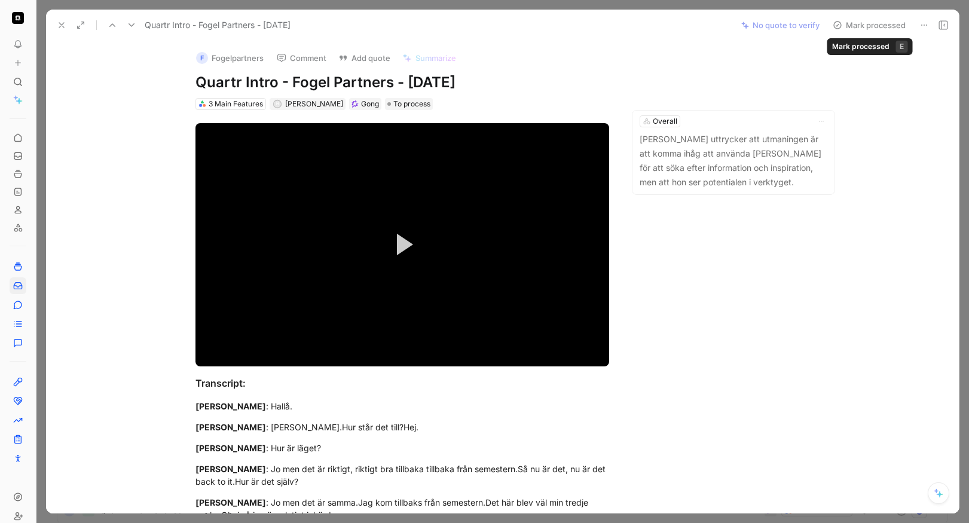
click at [660, 24] on button "Mark processed" at bounding box center [870, 25] width 84 height 17
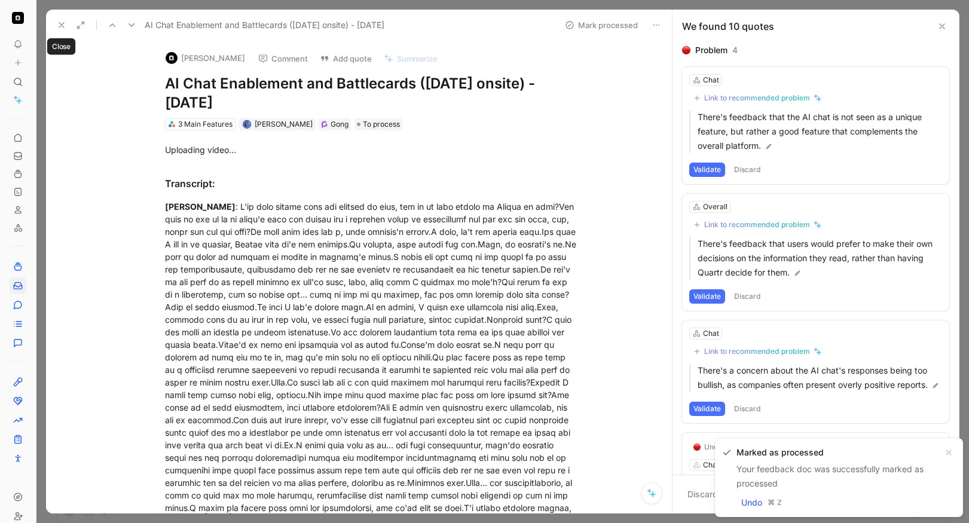
click at [62, 21] on icon at bounding box center [62, 25] width 10 height 10
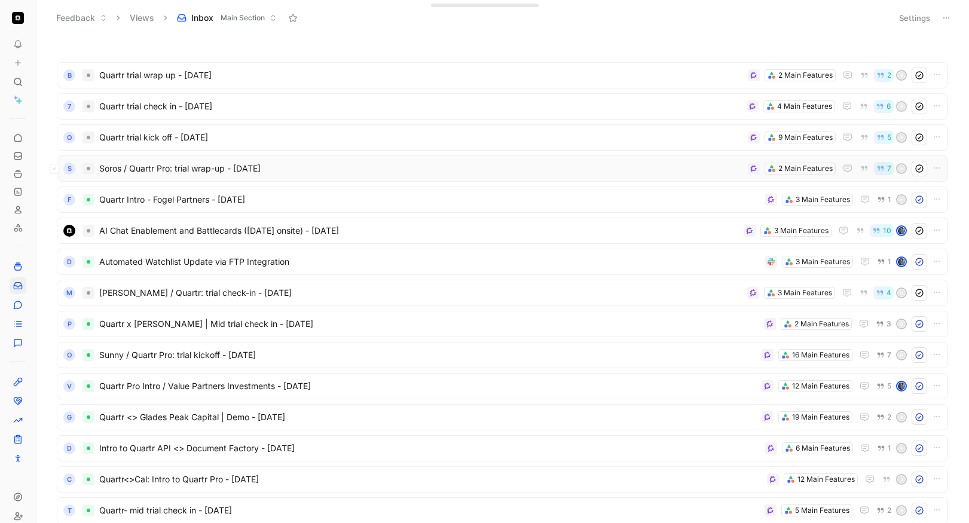
click at [386, 173] on span "Soros / Quartr Pro: trial wrap-up - [DATE]" at bounding box center [421, 168] width 644 height 14
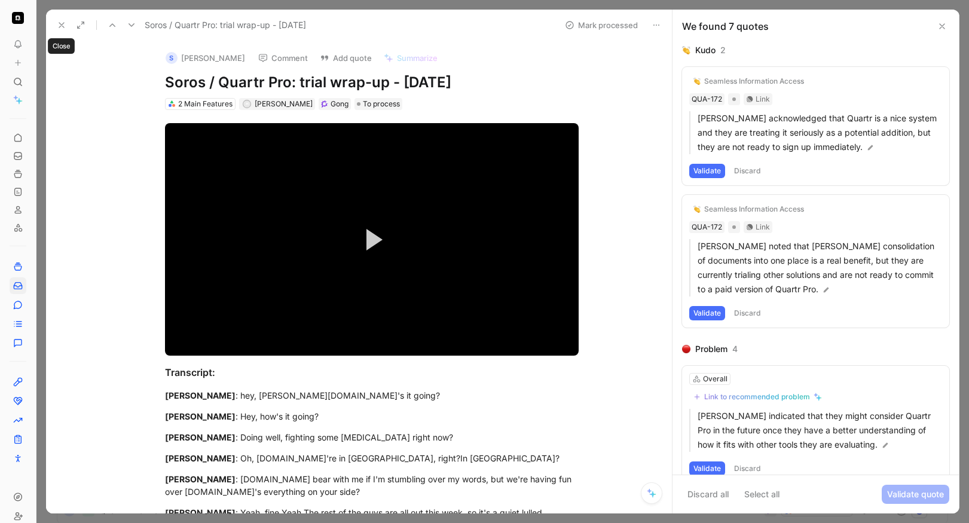
click at [57, 24] on icon at bounding box center [62, 25] width 10 height 10
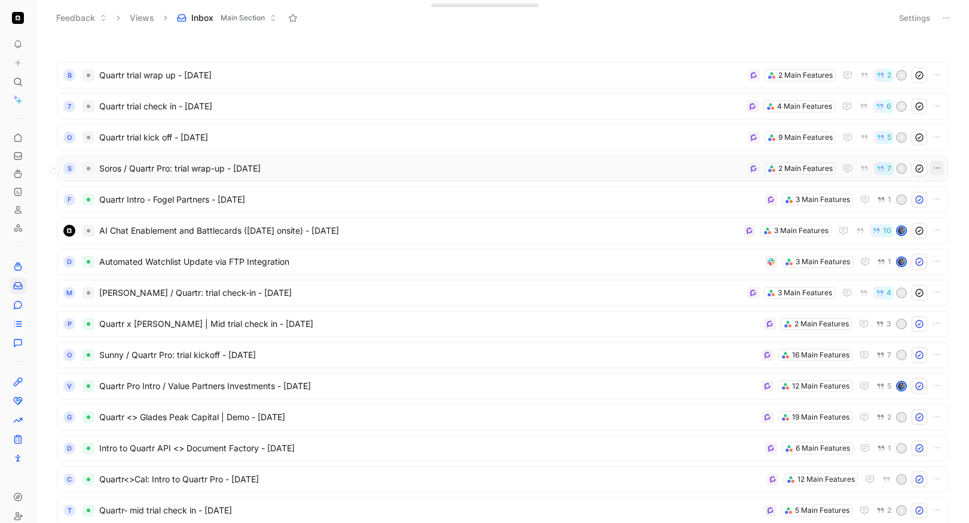
click at [660, 170] on icon "button" at bounding box center [937, 168] width 10 height 10
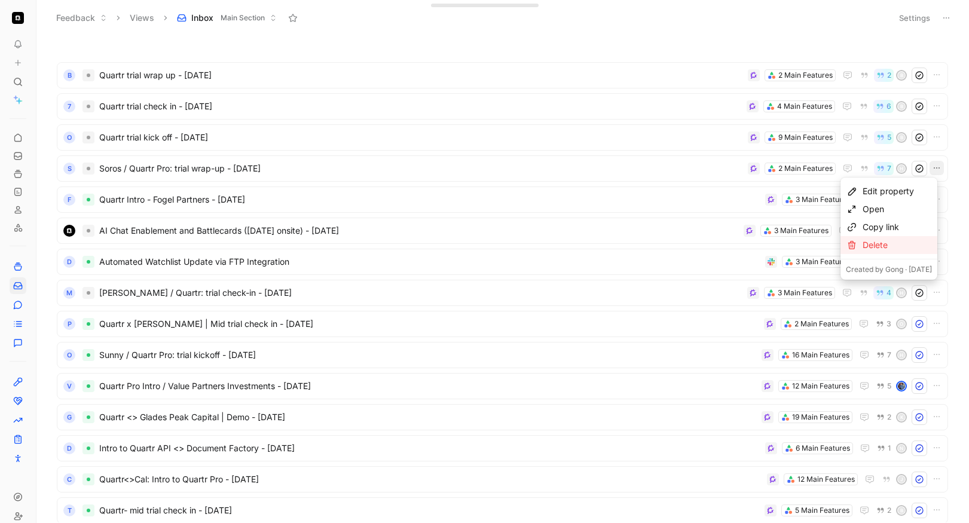
click at [660, 239] on div "Delete" at bounding box center [897, 245] width 69 height 14
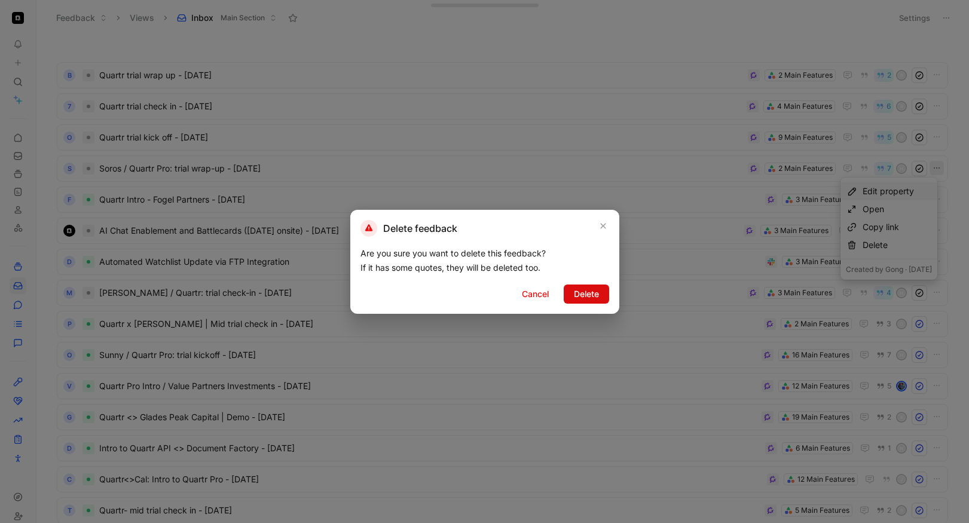
click at [582, 292] on span "Delete" at bounding box center [586, 294] width 25 height 14
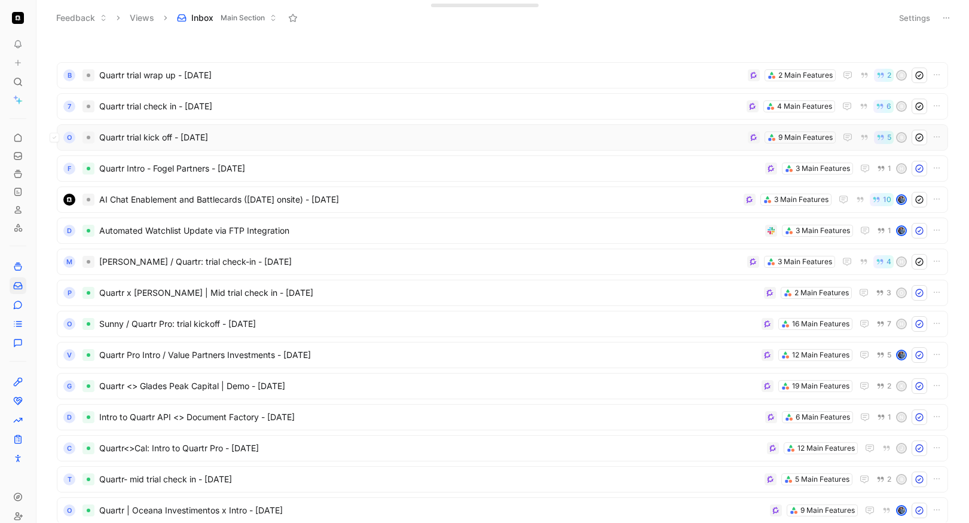
click at [310, 143] on span "Quartr trial kick off - [DATE]" at bounding box center [421, 137] width 644 height 14
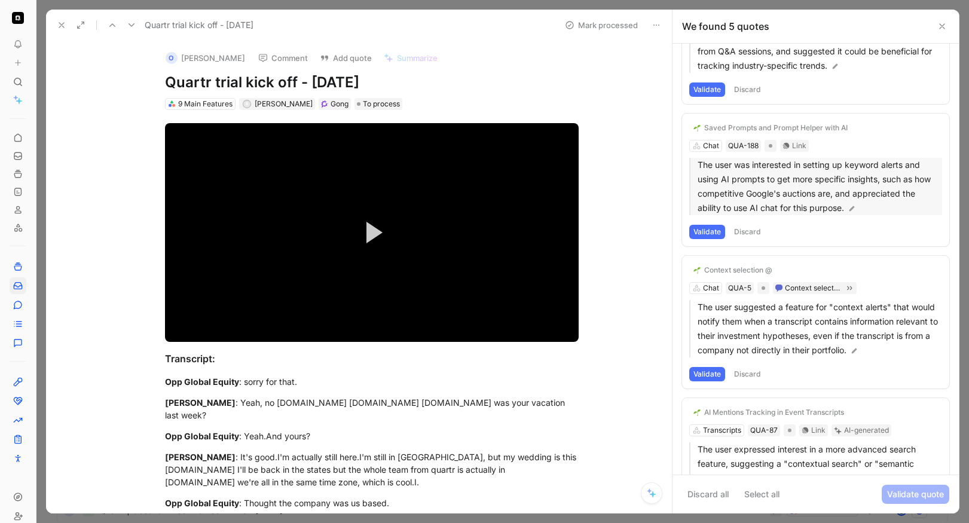
scroll to position [99, 0]
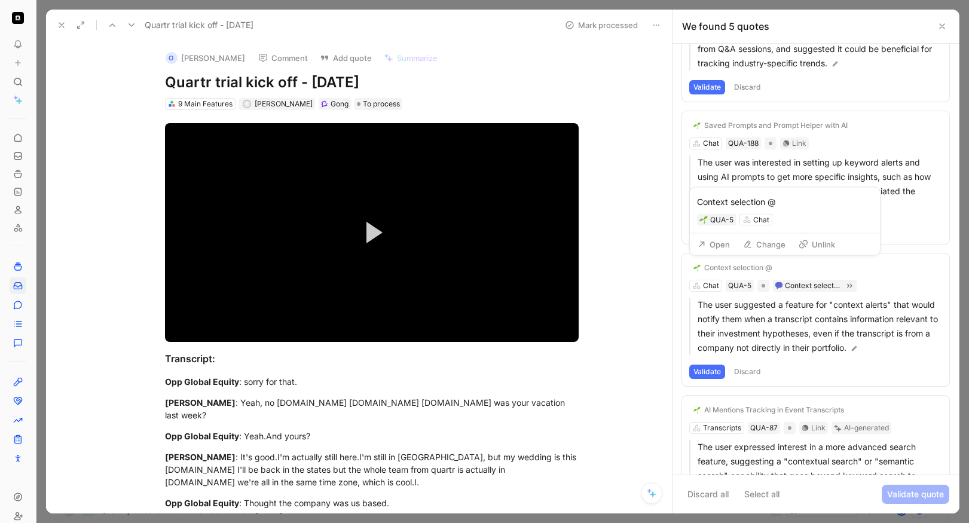
click at [660, 249] on button "Unlink" at bounding box center [817, 244] width 47 height 17
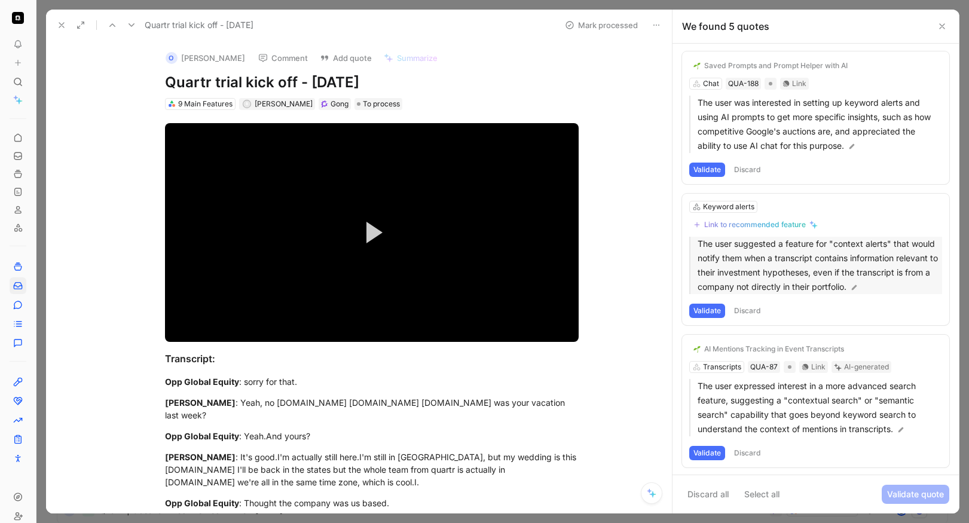
scroll to position [156, 0]
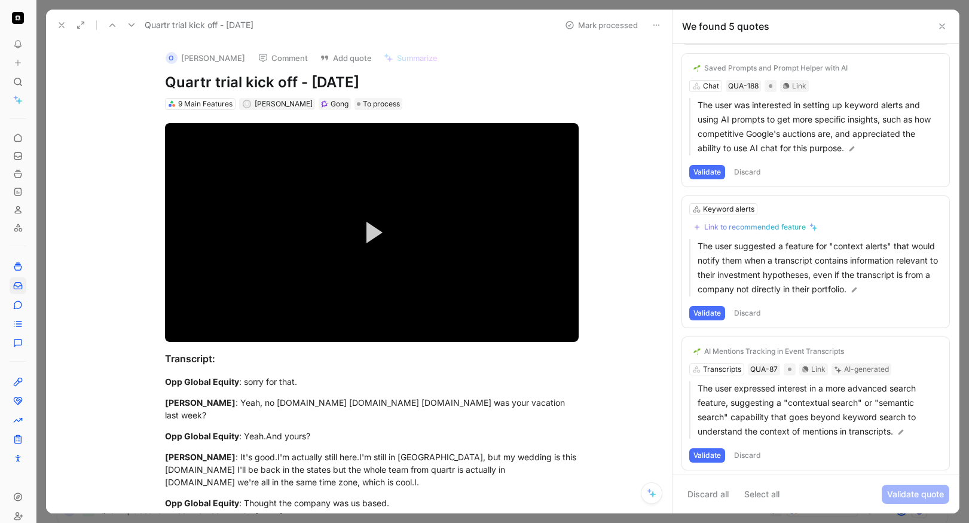
click at [660, 321] on button "Validate" at bounding box center [708, 313] width 36 height 14
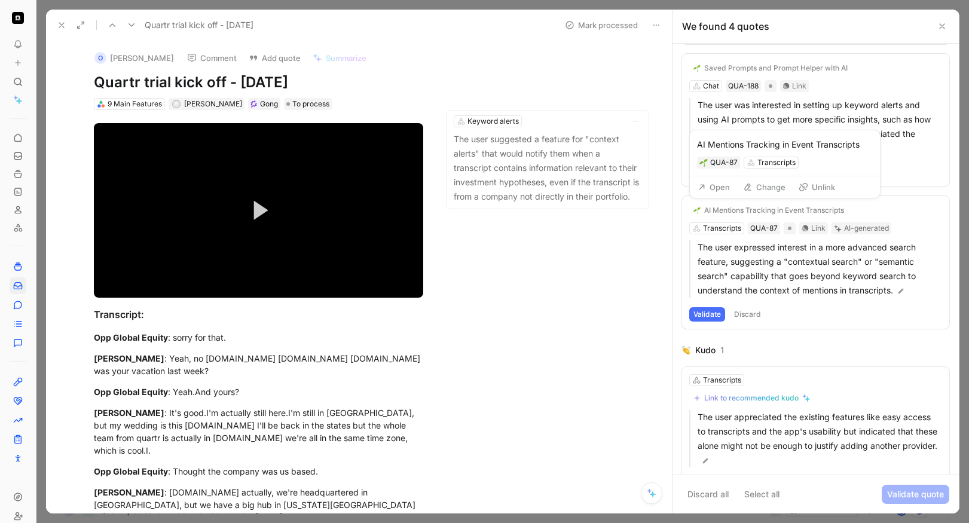
click at [660, 193] on button "Unlink" at bounding box center [817, 187] width 47 height 17
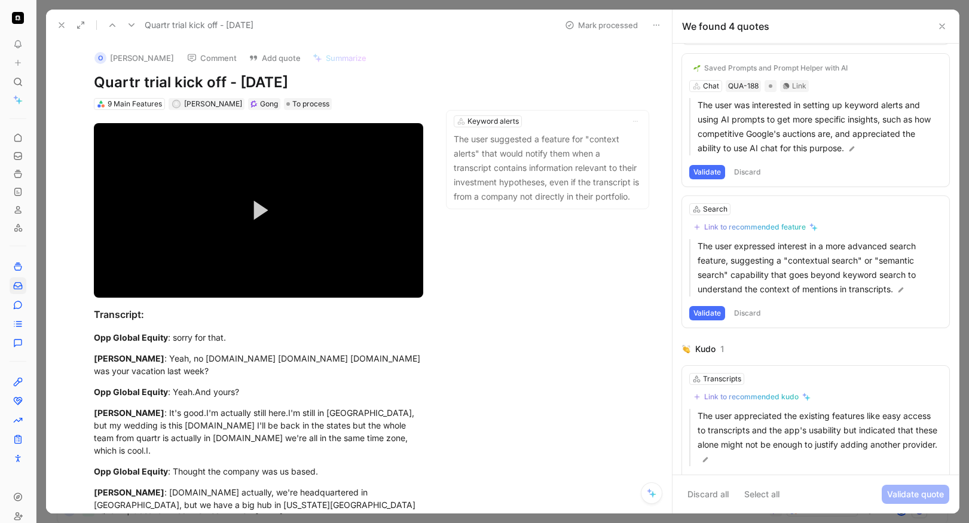
click at [660, 311] on button "Validate" at bounding box center [708, 313] width 36 height 14
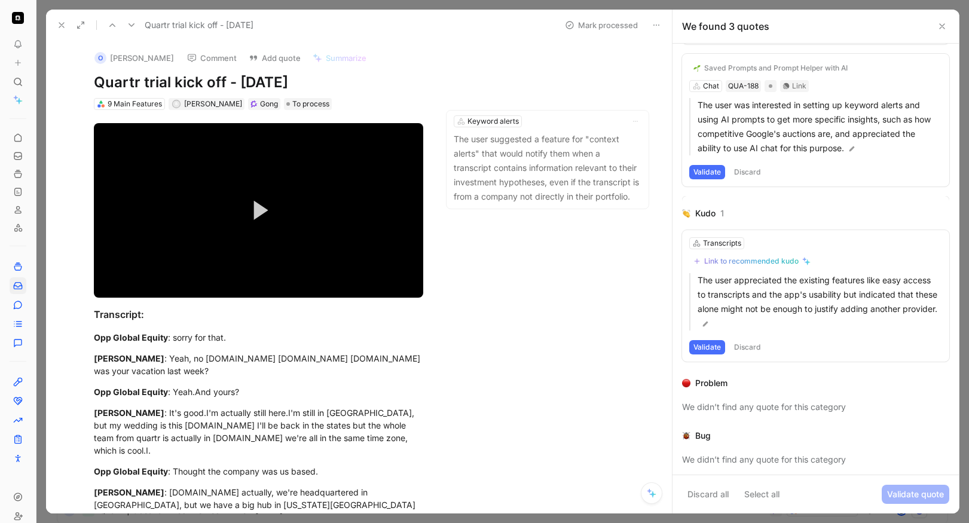
scroll to position [153, 0]
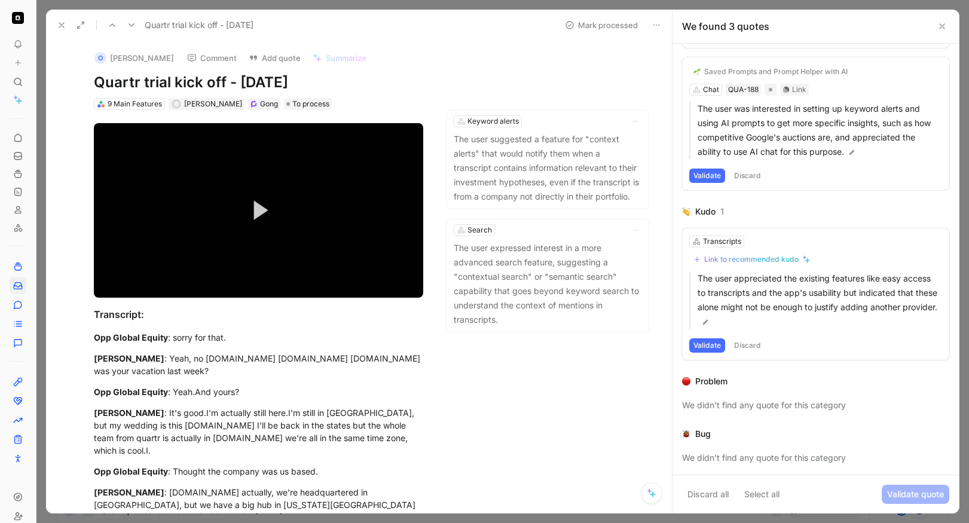
click at [660, 343] on button "Discard" at bounding box center [747, 345] width 35 height 14
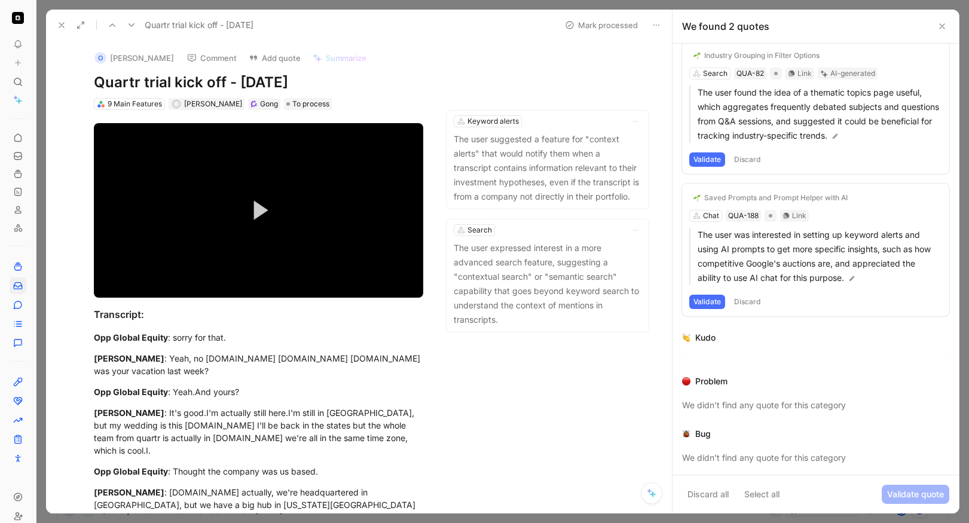
scroll to position [35, 0]
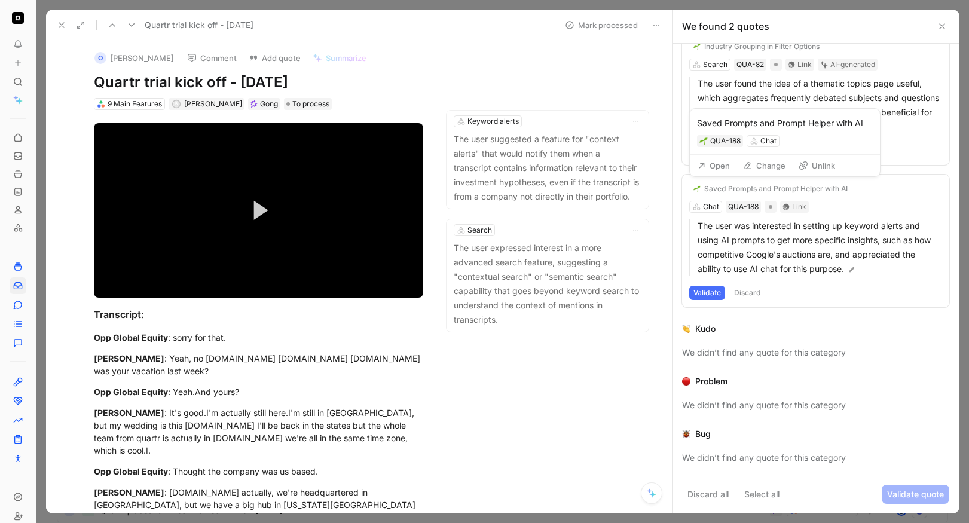
click at [660, 168] on button "Unlink" at bounding box center [817, 165] width 47 height 17
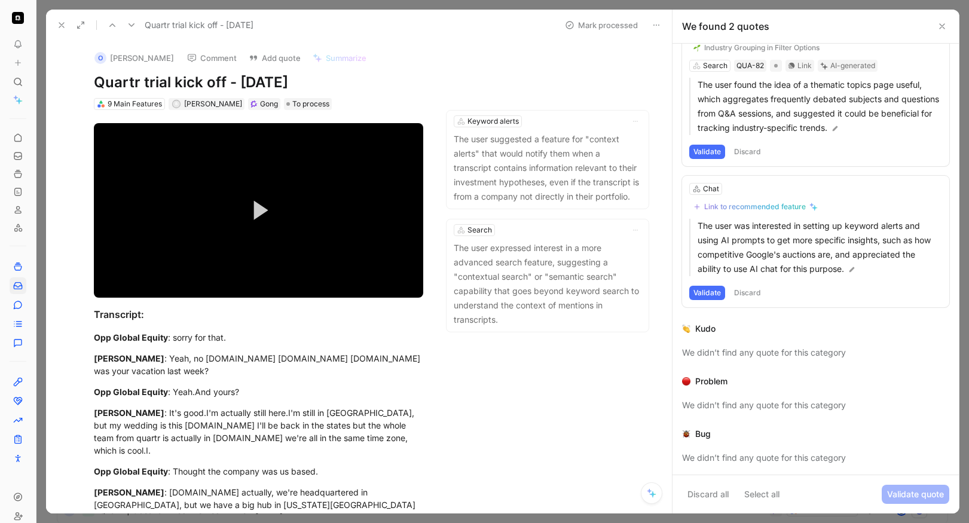
click at [660, 292] on button "Discard" at bounding box center [747, 293] width 35 height 14
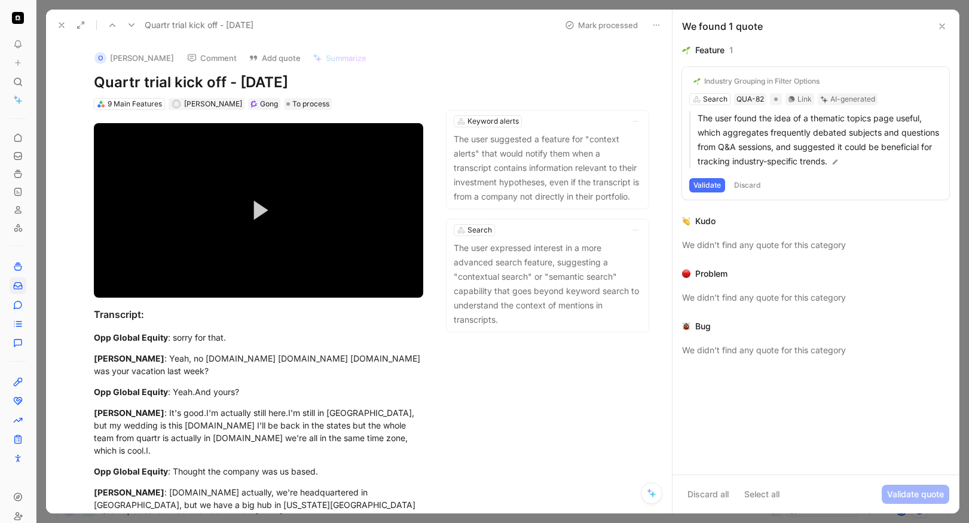
click at [660, 181] on button "Discard" at bounding box center [747, 185] width 35 height 14
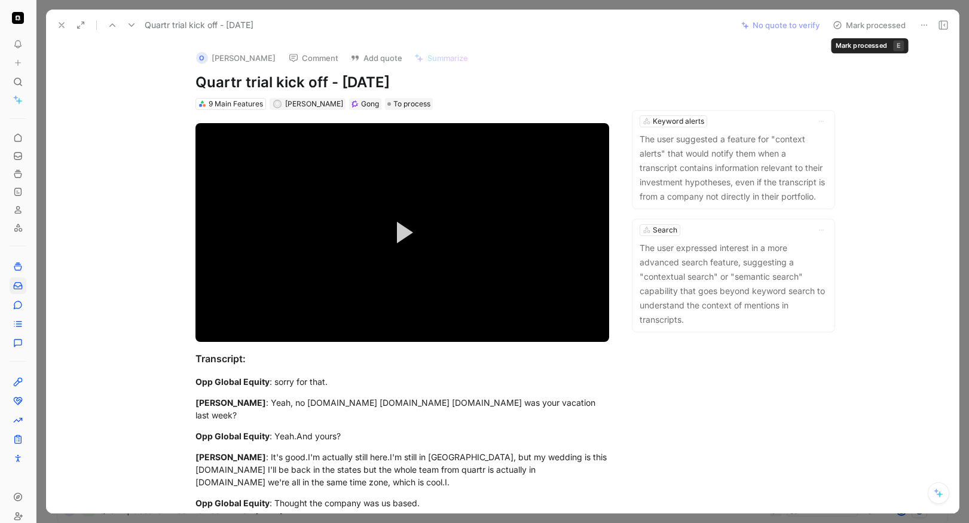
click at [660, 27] on button "Mark processed" at bounding box center [870, 25] width 84 height 17
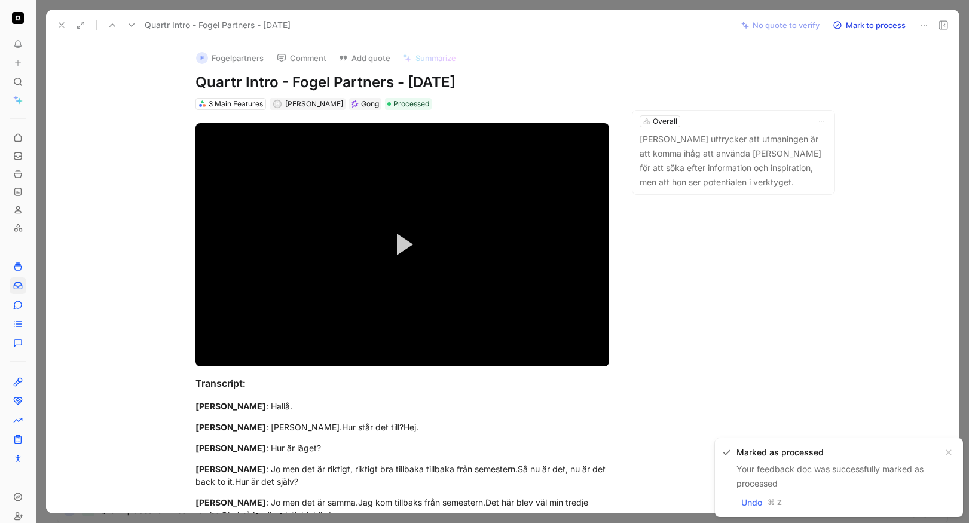
click at [60, 26] on icon at bounding box center [62, 25] width 10 height 10
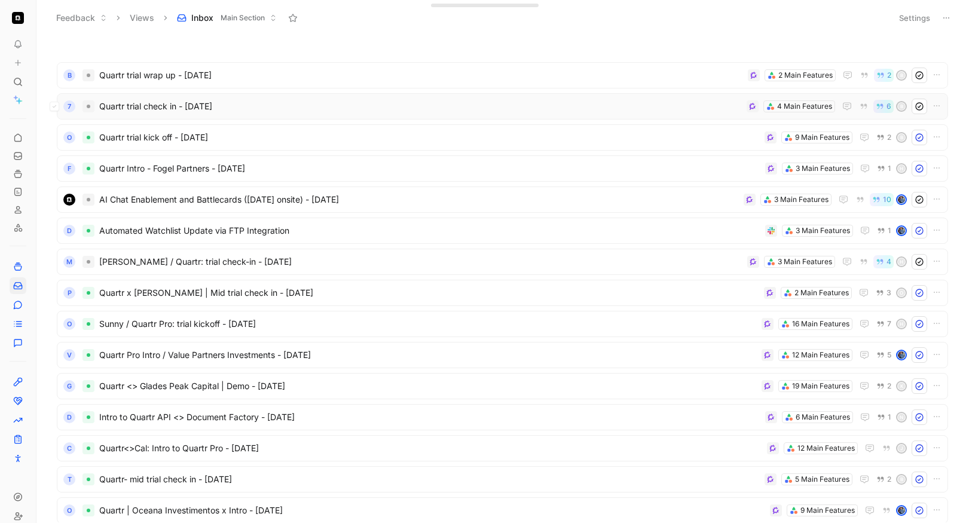
click at [298, 107] on span "Quartr trial check in - [DATE]" at bounding box center [420, 106] width 643 height 14
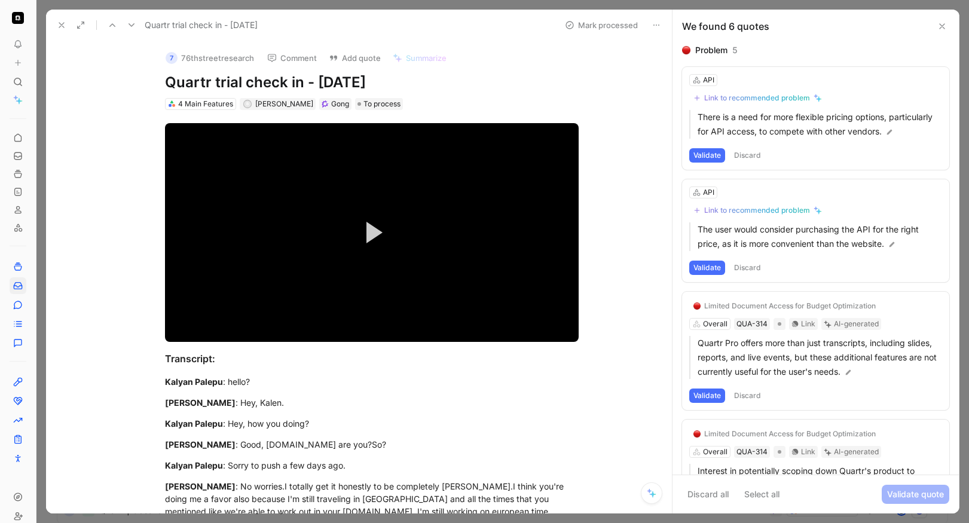
click at [660, 495] on button "Discard all" at bounding box center [708, 494] width 52 height 19
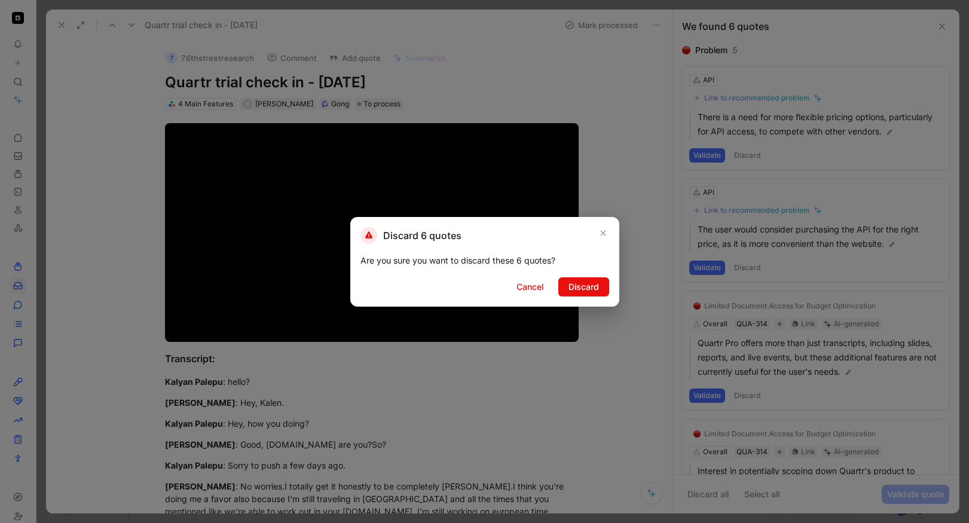
drag, startPoint x: 593, startPoint y: 287, endPoint x: 593, endPoint y: 23, distance: 263.7
click at [593, 286] on span "Discard" at bounding box center [584, 287] width 31 height 14
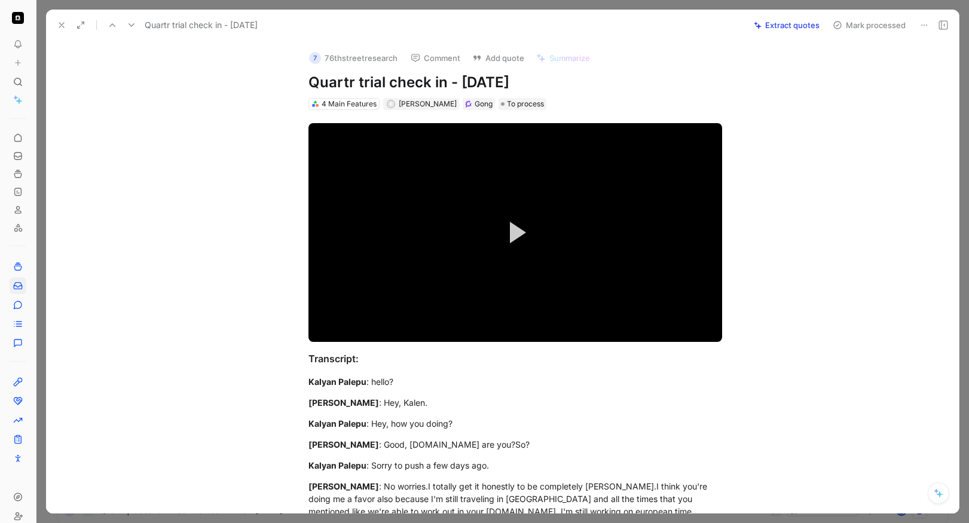
click at [660, 26] on button "Mark processed" at bounding box center [870, 25] width 84 height 17
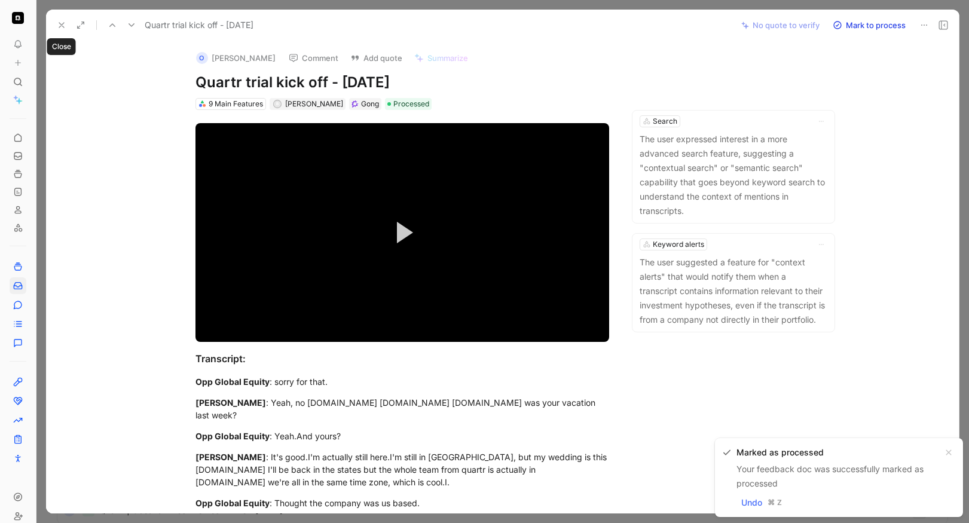
click at [66, 25] on icon at bounding box center [62, 25] width 10 height 10
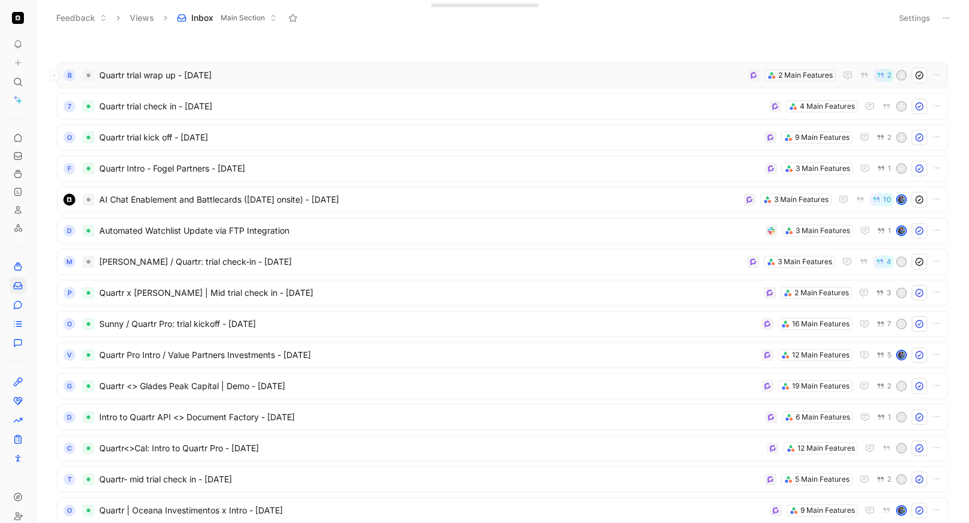
click at [309, 68] on div "B Quartr trial wrap up - [DATE] 2 Main Features 2 B" at bounding box center [502, 76] width 883 height 16
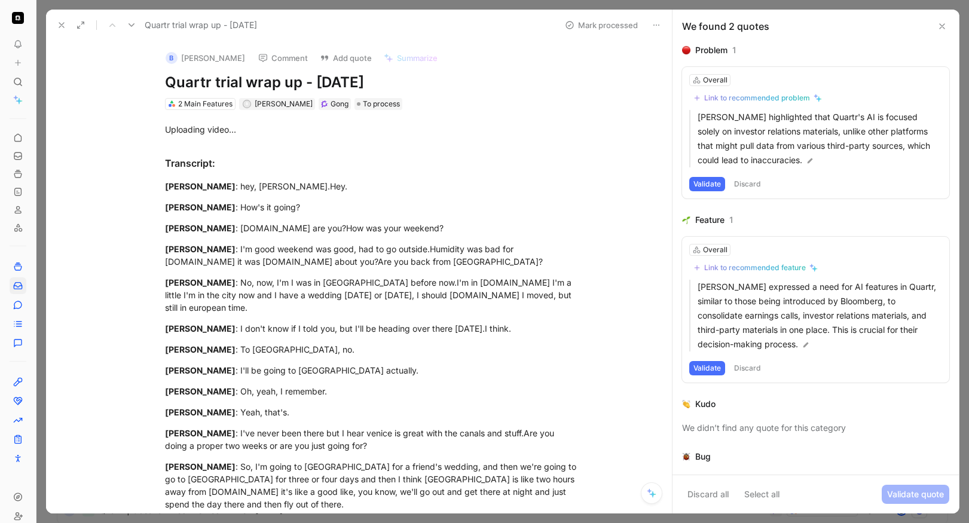
click at [660, 28] on icon at bounding box center [943, 27] width 10 height 10
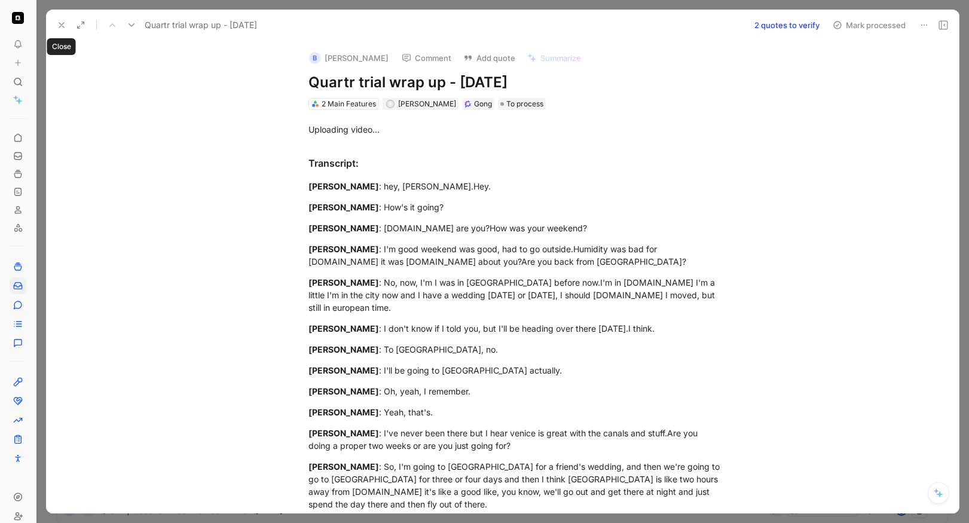
click at [59, 21] on icon at bounding box center [62, 25] width 10 height 10
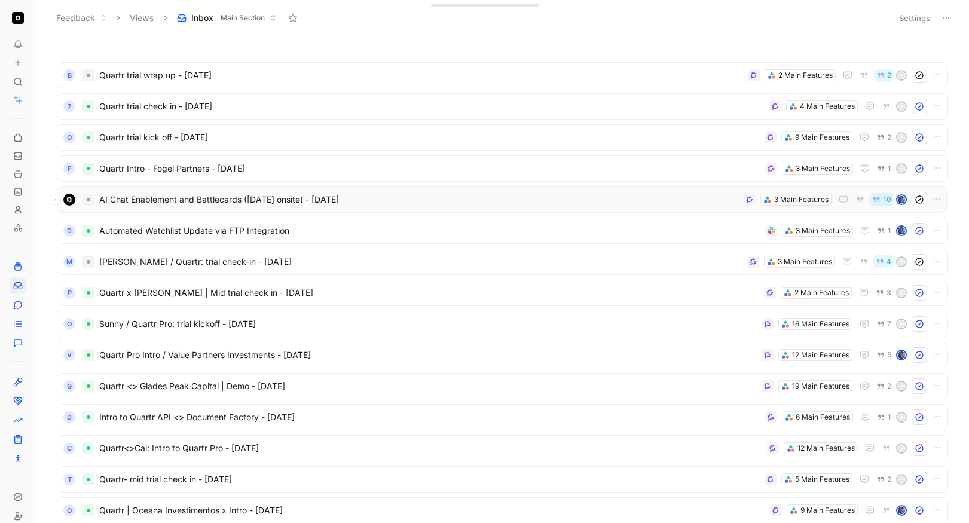
click at [413, 202] on span "AI Chat Enablement and Battlecards ([DATE] onsite) - [DATE]" at bounding box center [419, 200] width 640 height 14
